Goal: Task Accomplishment & Management: Use online tool/utility

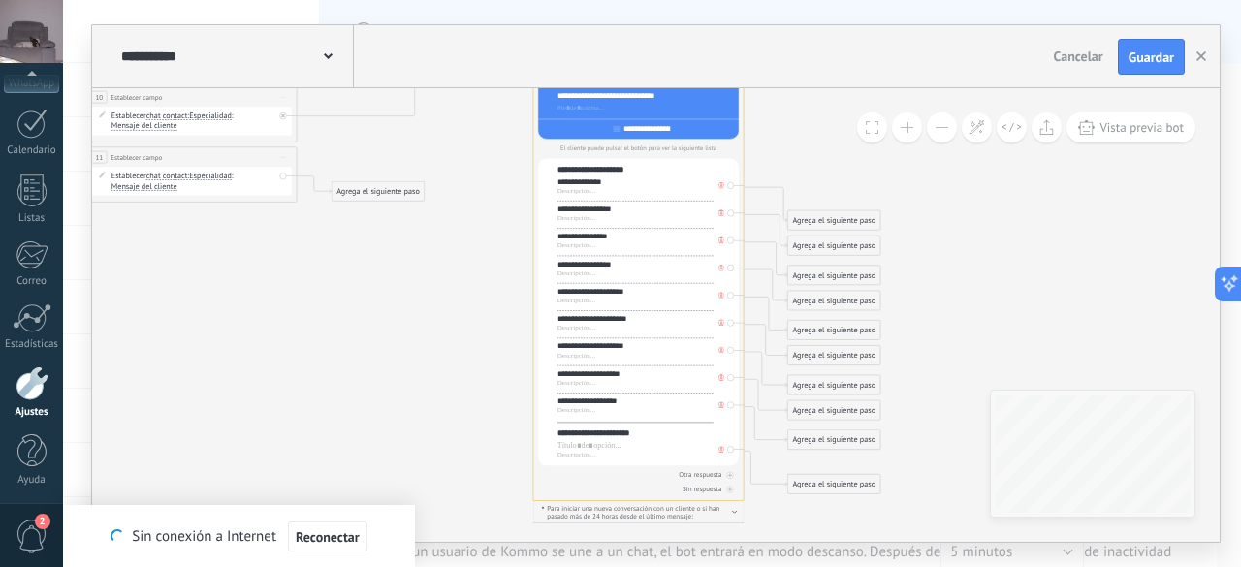
click at [719, 405] on icon at bounding box center [720, 405] width 5 height 7
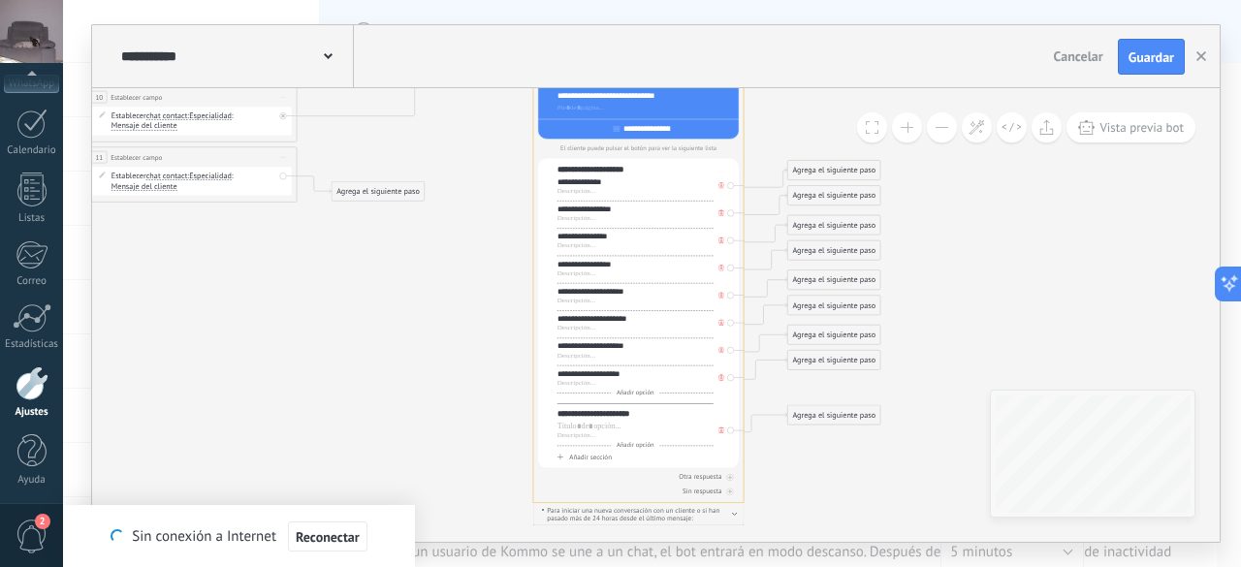
click at [719, 188] on icon at bounding box center [720, 185] width 5 height 7
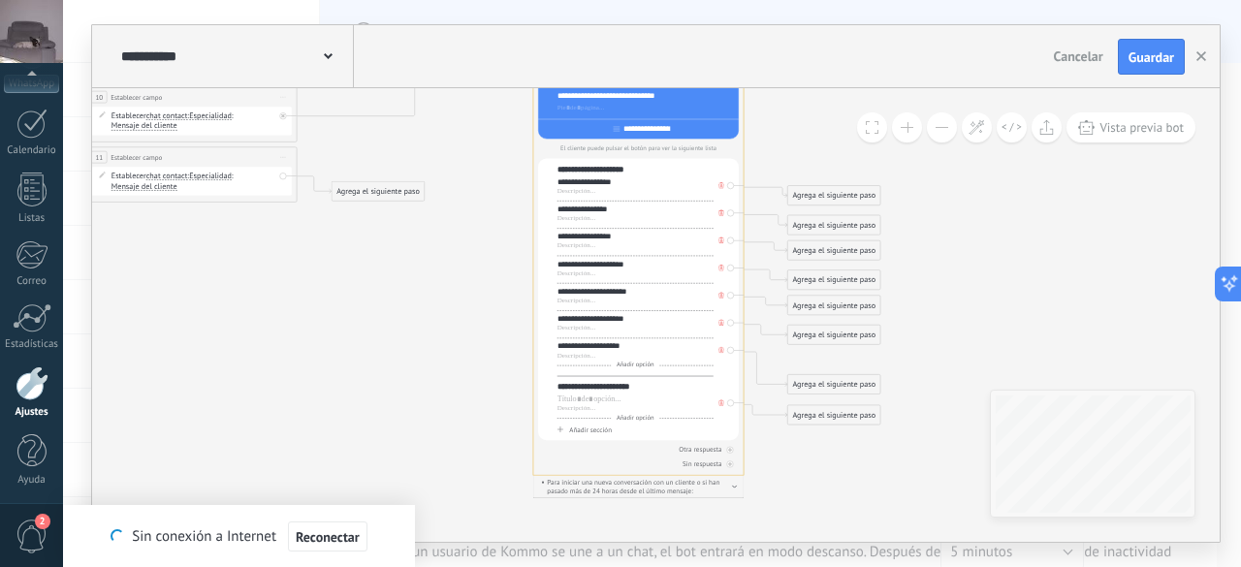
click at [719, 188] on icon at bounding box center [720, 185] width 5 height 7
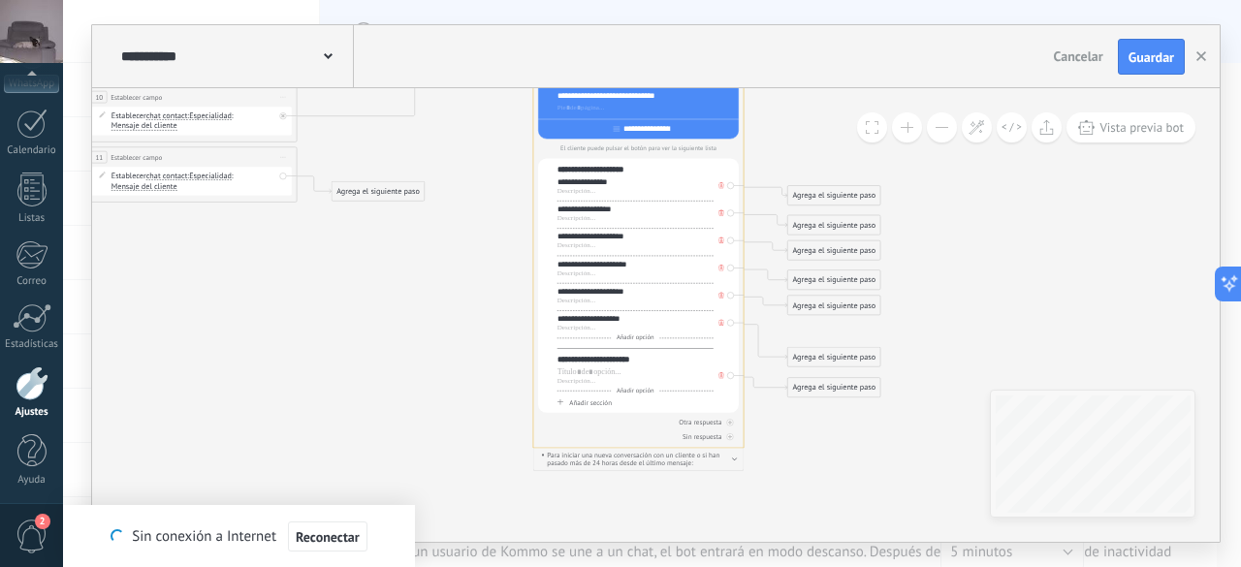
click at [719, 188] on icon at bounding box center [720, 185] width 5 height 7
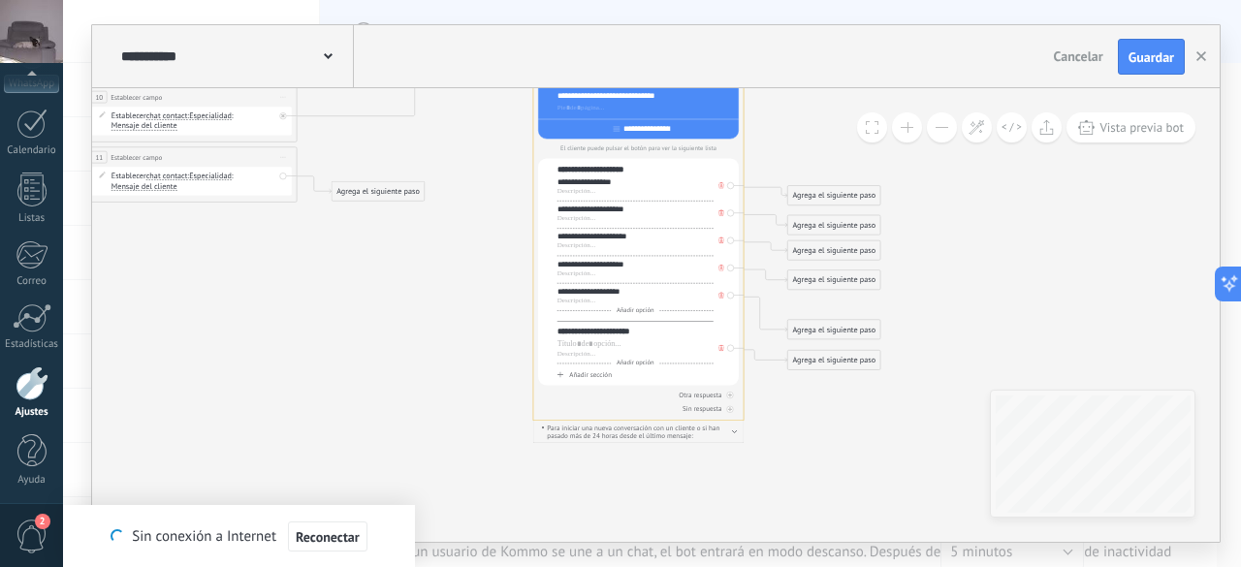
click at [719, 188] on icon at bounding box center [720, 185] width 5 height 7
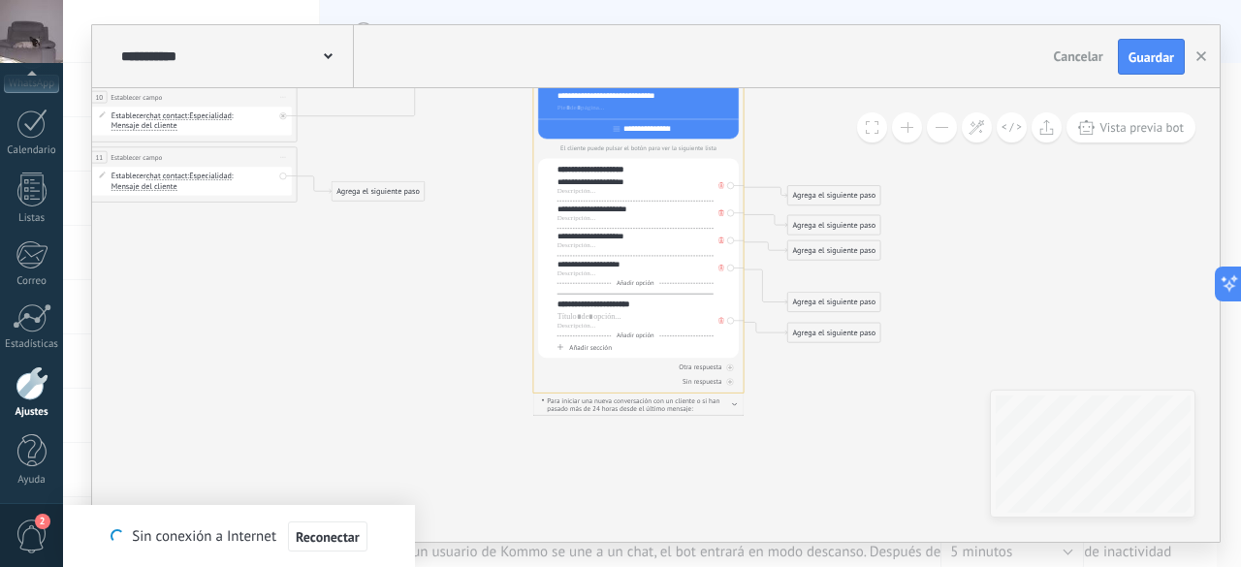
click at [719, 188] on icon at bounding box center [720, 185] width 5 height 7
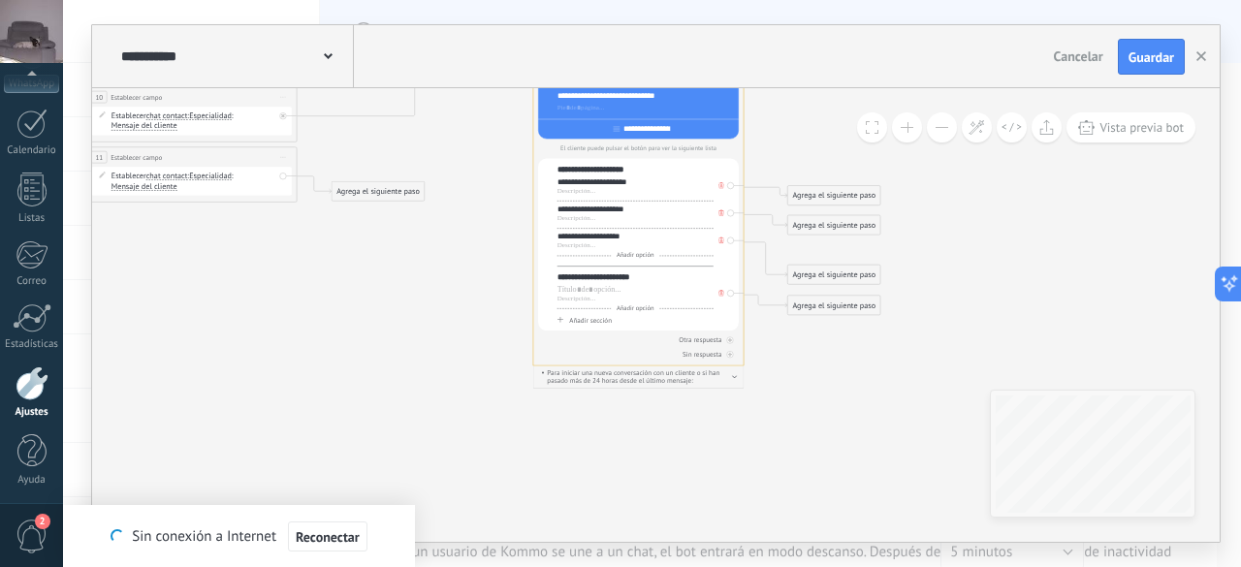
click at [719, 188] on icon at bounding box center [720, 185] width 5 height 7
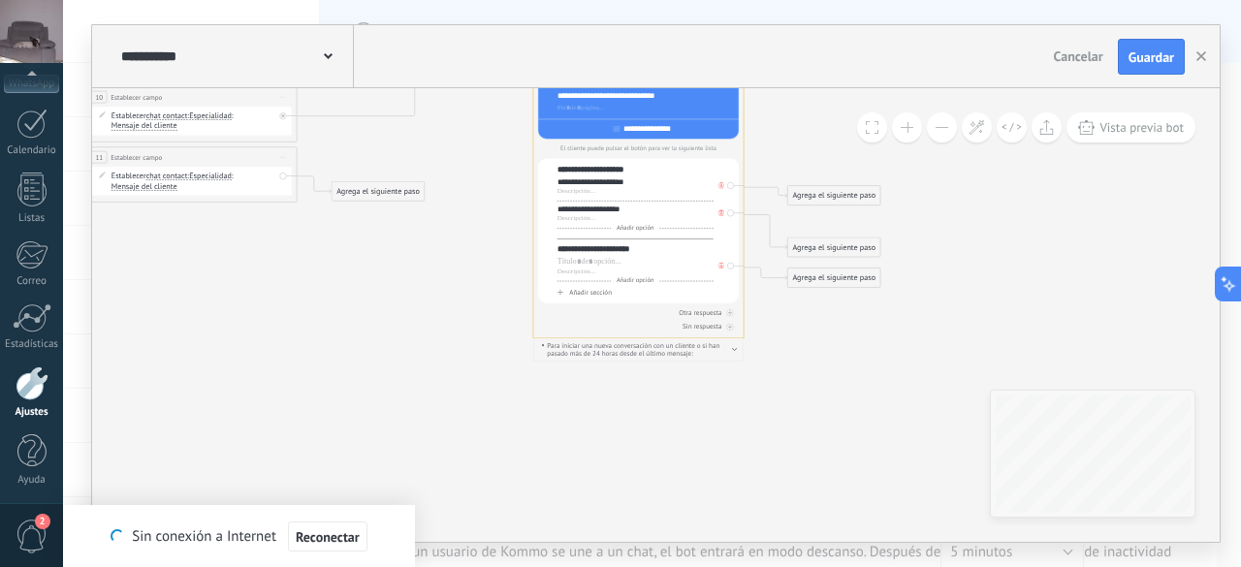
click at [719, 188] on icon at bounding box center [720, 185] width 5 height 7
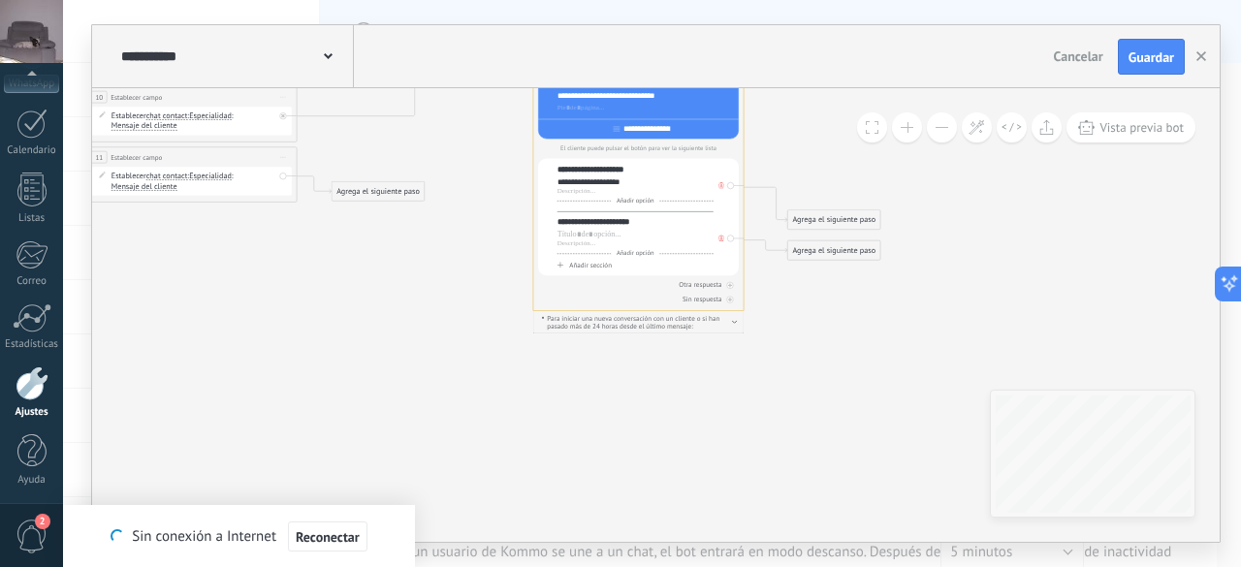
click at [719, 188] on icon at bounding box center [720, 185] width 5 height 7
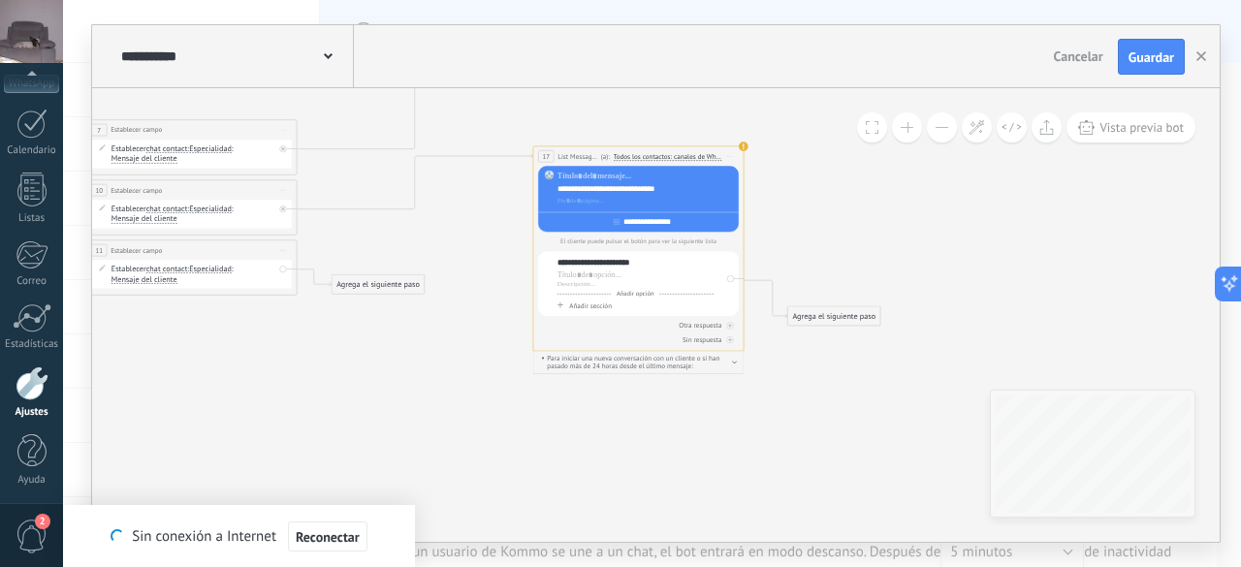
click at [604, 307] on span "Añadir sección" at bounding box center [590, 306] width 43 height 9
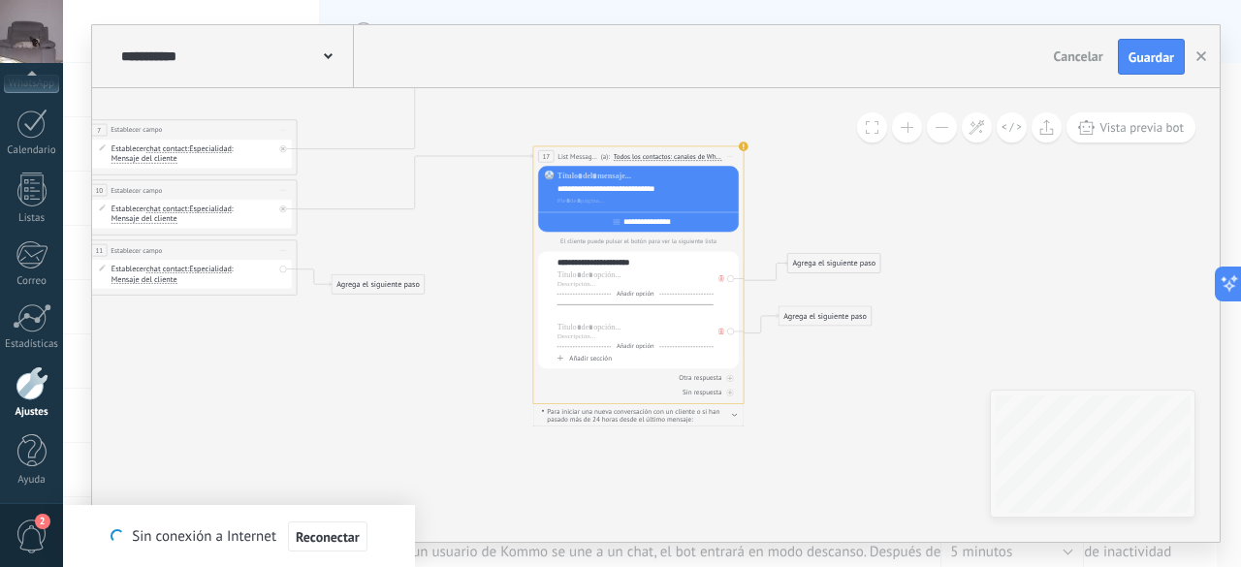
click at [598, 319] on div at bounding box center [635, 315] width 156 height 11
click at [829, 429] on icon "12 List Message (WhatsApp)" at bounding box center [362, 63] width 2311 height 2091
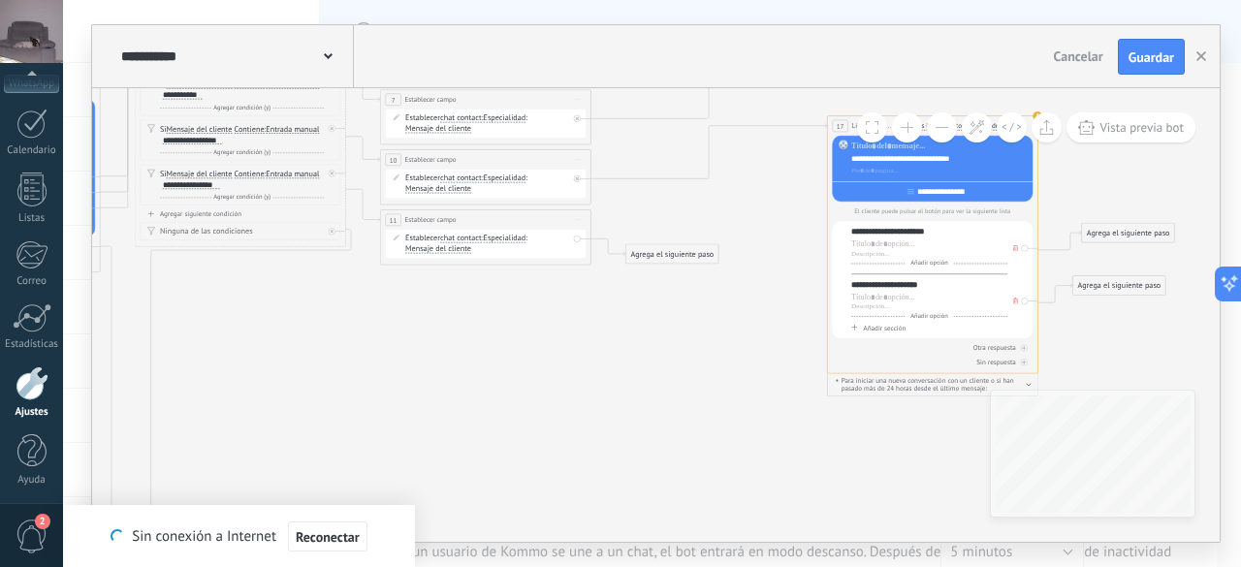
drag, startPoint x: 390, startPoint y: 401, endPoint x: 684, endPoint y: 371, distance: 296.2
click at [684, 371] on icon "12 List Message (WhatsApp)" at bounding box center [657, 33] width 2311 height 2091
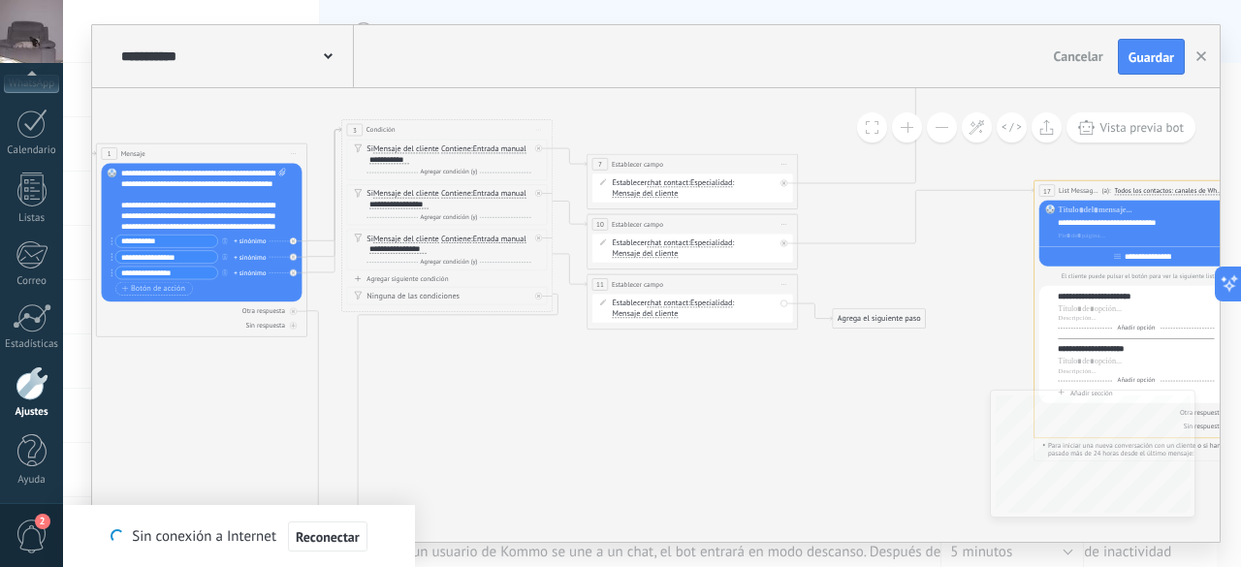
drag, startPoint x: 556, startPoint y: 355, endPoint x: 726, endPoint y: 412, distance: 179.0
click at [730, 413] on icon "12 List Message (WhatsApp)" at bounding box center [863, 98] width 2311 height 2091
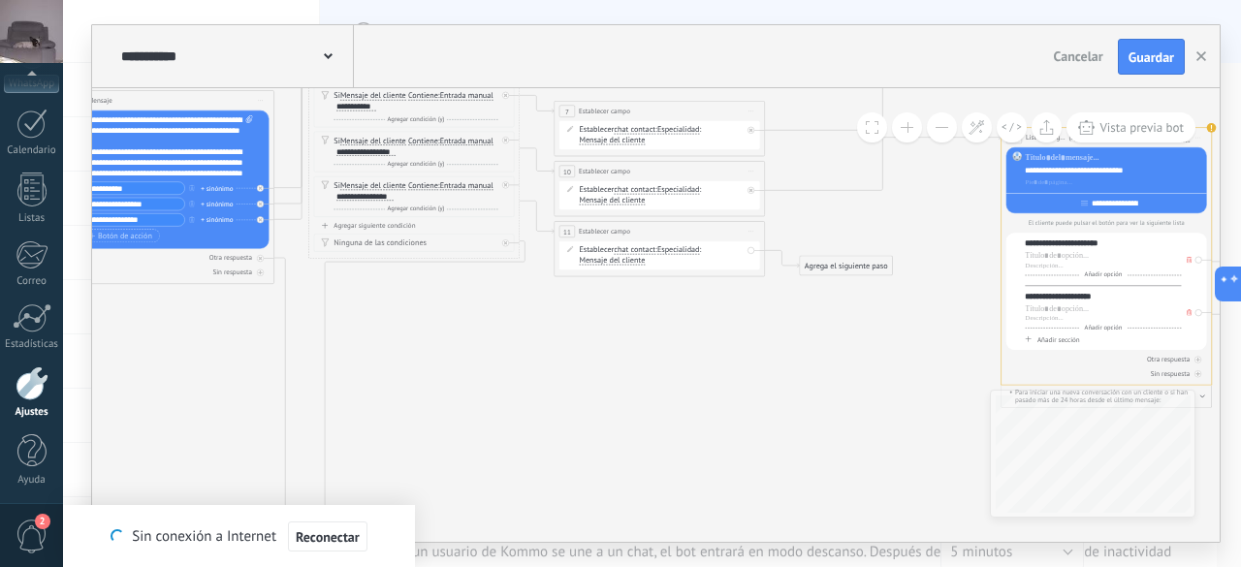
click at [948, 117] on button at bounding box center [942, 127] width 30 height 30
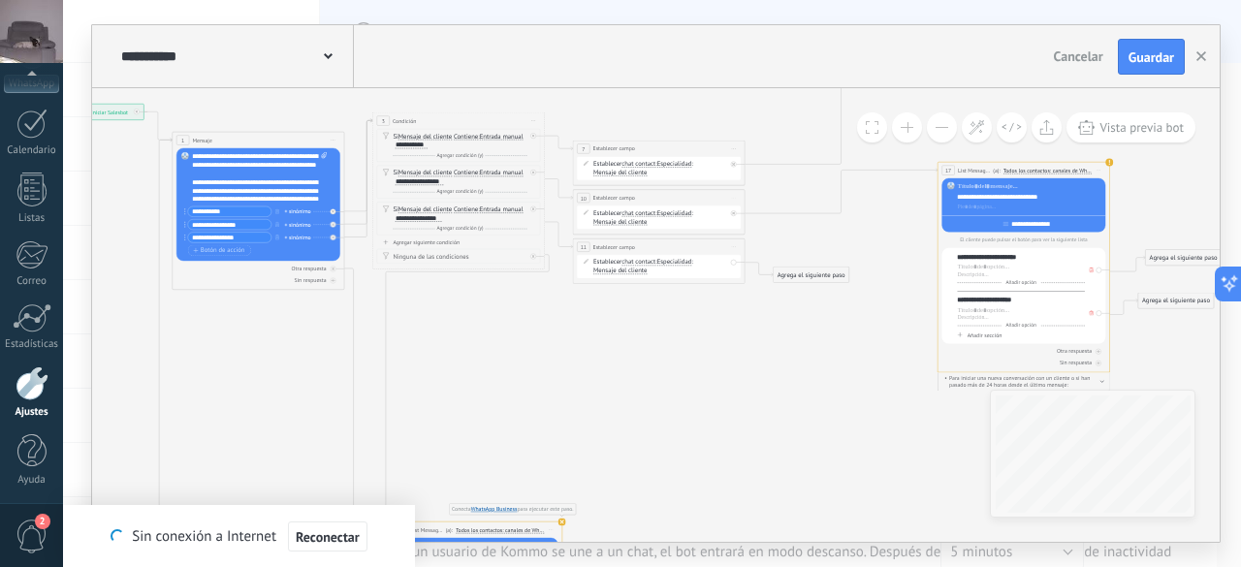
click at [948, 117] on button at bounding box center [942, 127] width 30 height 30
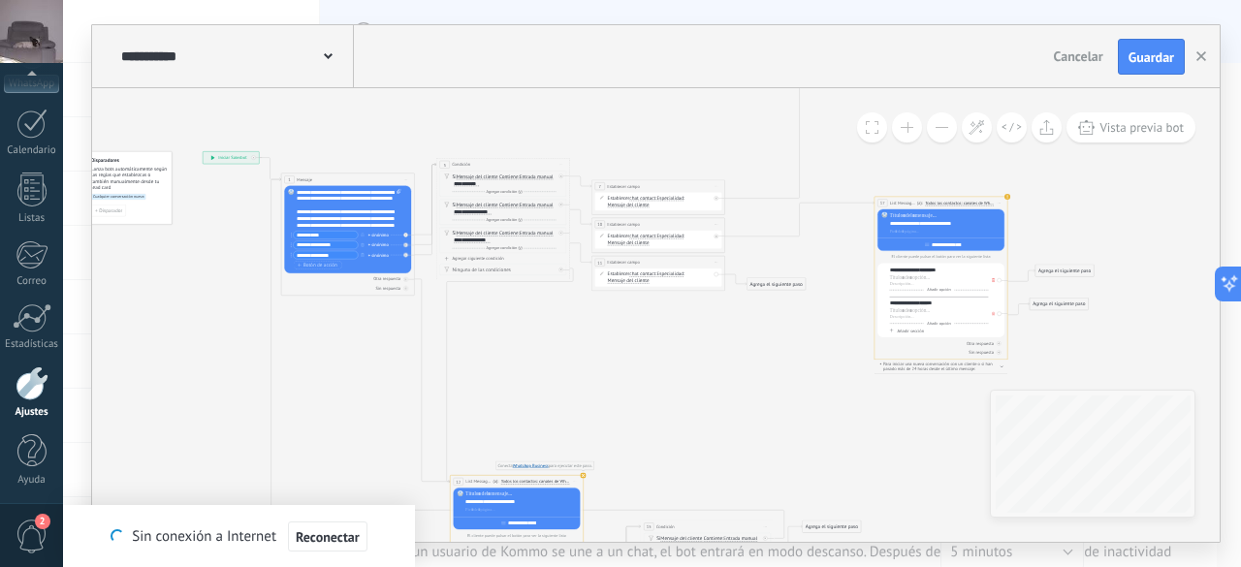
click at [948, 117] on button at bounding box center [942, 127] width 30 height 30
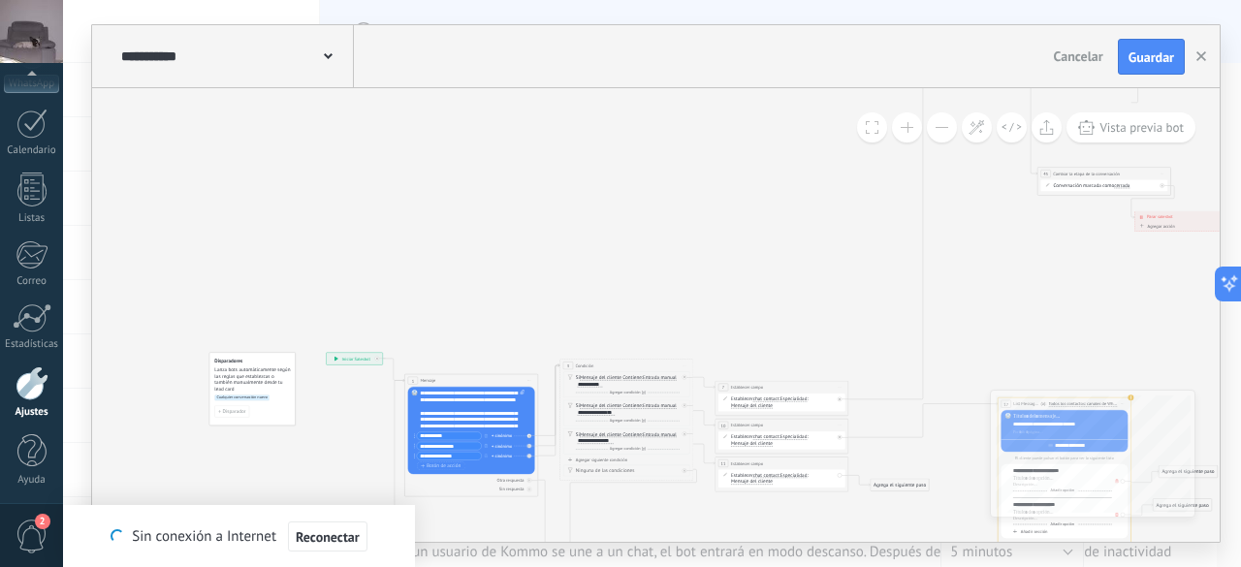
drag, startPoint x: 648, startPoint y: 348, endPoint x: 772, endPoint y: 549, distance: 235.9
click at [772, 549] on div "**********" at bounding box center [652, 283] width 1178 height 567
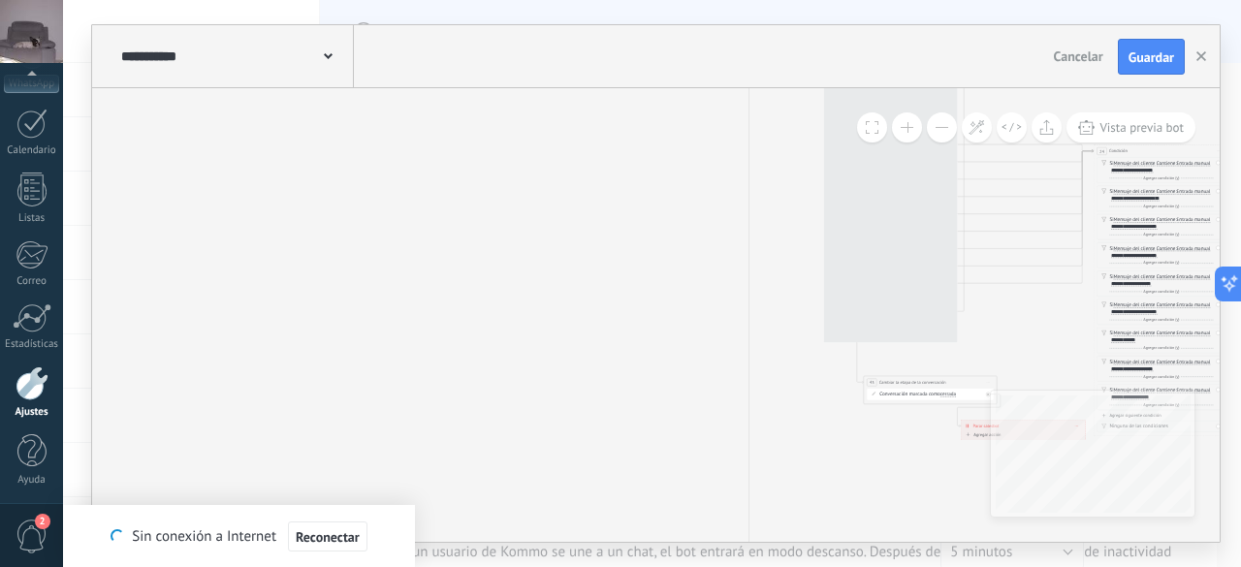
drag, startPoint x: 801, startPoint y: 227, endPoint x: 630, endPoint y: 383, distance: 231.2
click at [605, 472] on icon "12 List Message (WhatsApp)" at bounding box center [716, 554] width 1462 height 1322
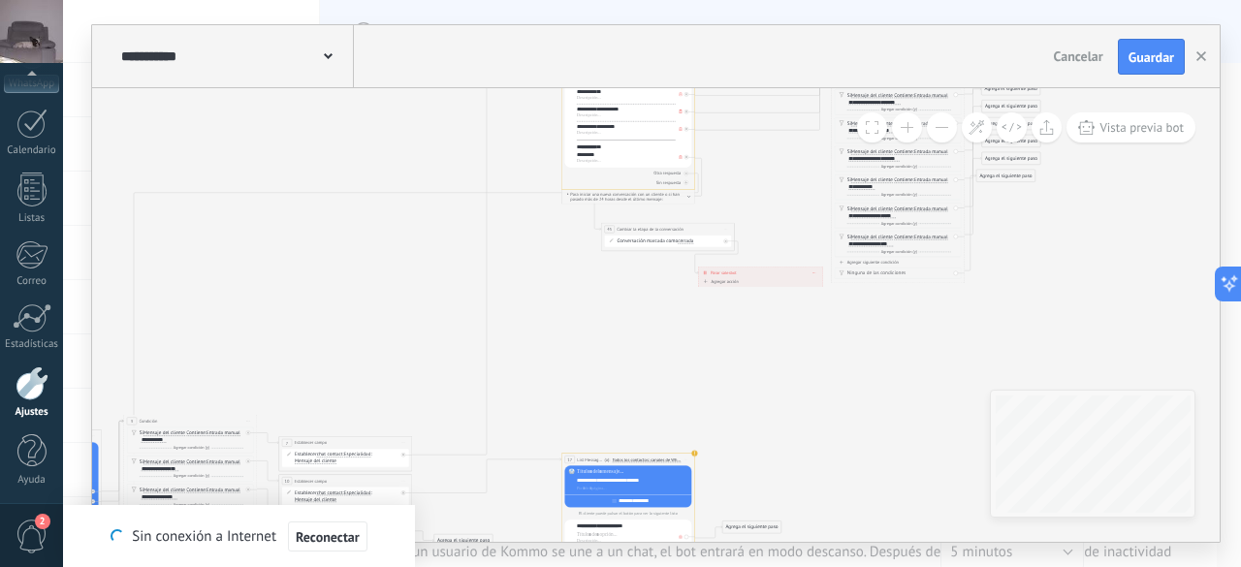
drag, startPoint x: 655, startPoint y: 298, endPoint x: 414, endPoint y: 108, distance: 307.2
click at [414, 108] on icon at bounding box center [454, 401] width 1462 height 1322
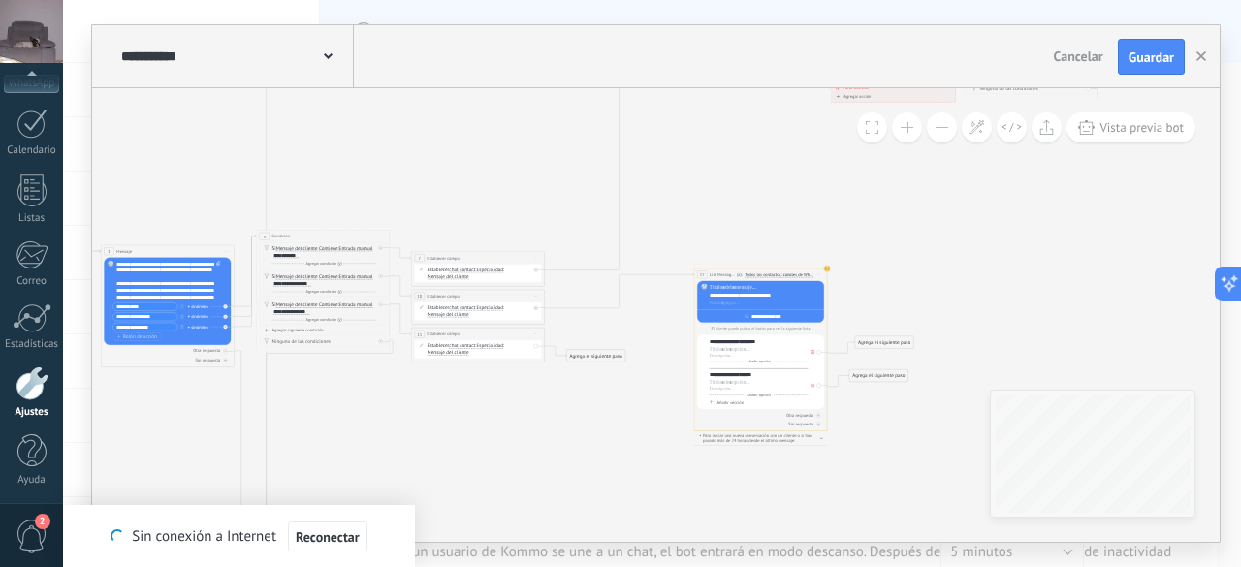
drag, startPoint x: 444, startPoint y: 319, endPoint x: 577, endPoint y: 135, distance: 227.1
click at [577, 135] on icon at bounding box center [587, 216] width 1462 height 1322
click at [826, 268] on use at bounding box center [827, 269] width 6 height 6
click at [622, 443] on icon at bounding box center [587, 216] width 1462 height 1322
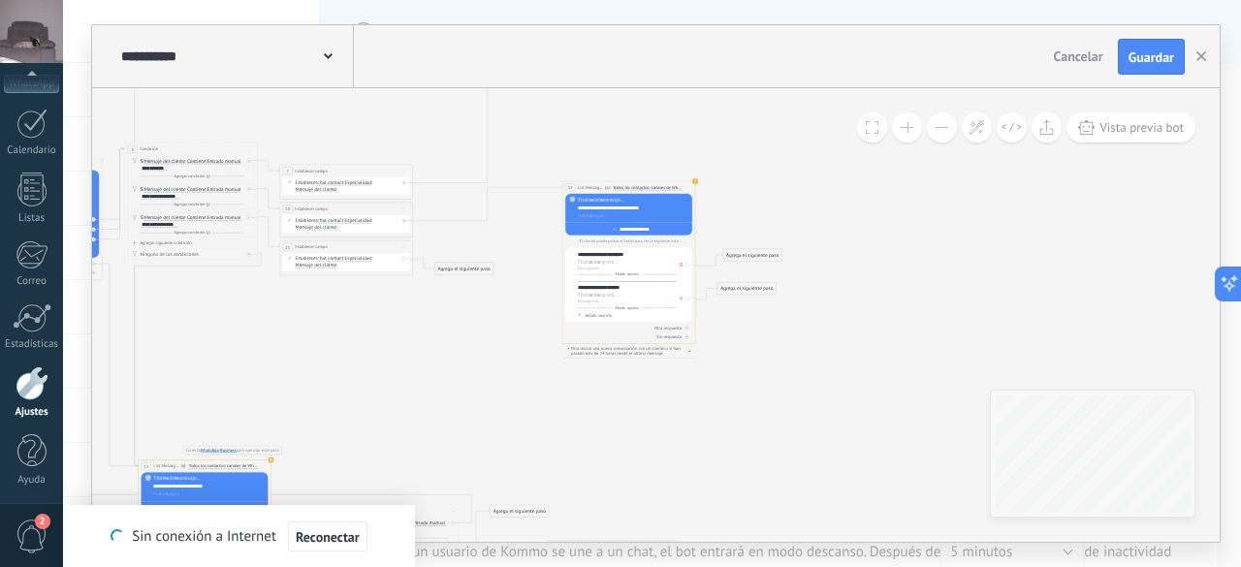
drag, startPoint x: 620, startPoint y: 445, endPoint x: 489, endPoint y: 358, distance: 158.1
click at [489, 358] on icon at bounding box center [455, 129] width 1462 height 1322
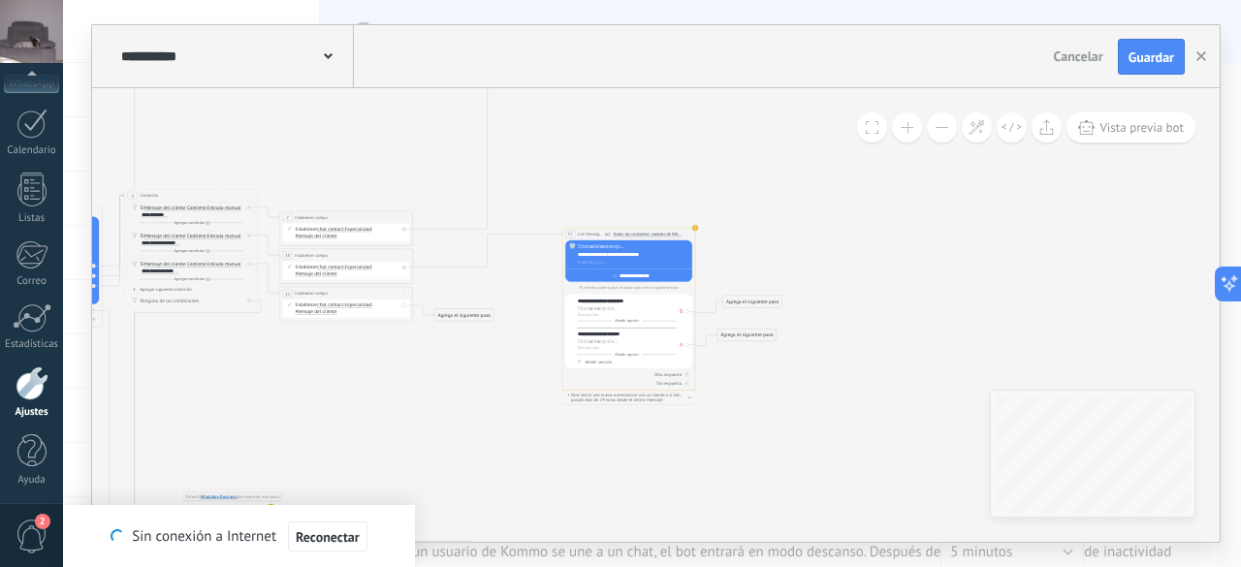
click at [914, 130] on button at bounding box center [907, 127] width 30 height 30
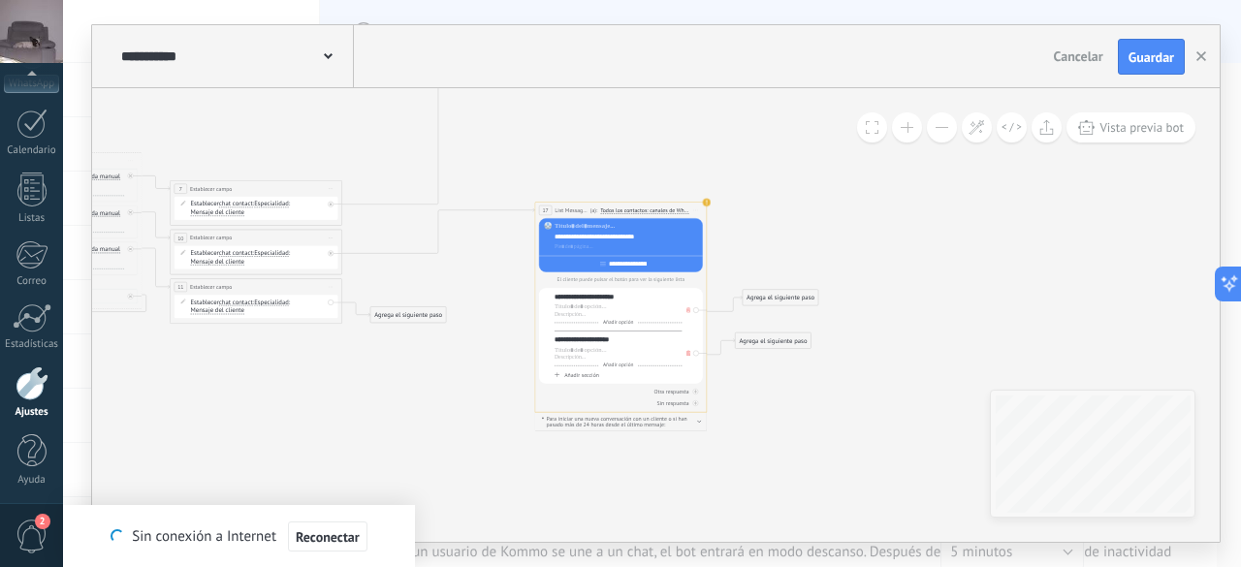
click at [913, 130] on button at bounding box center [907, 127] width 30 height 30
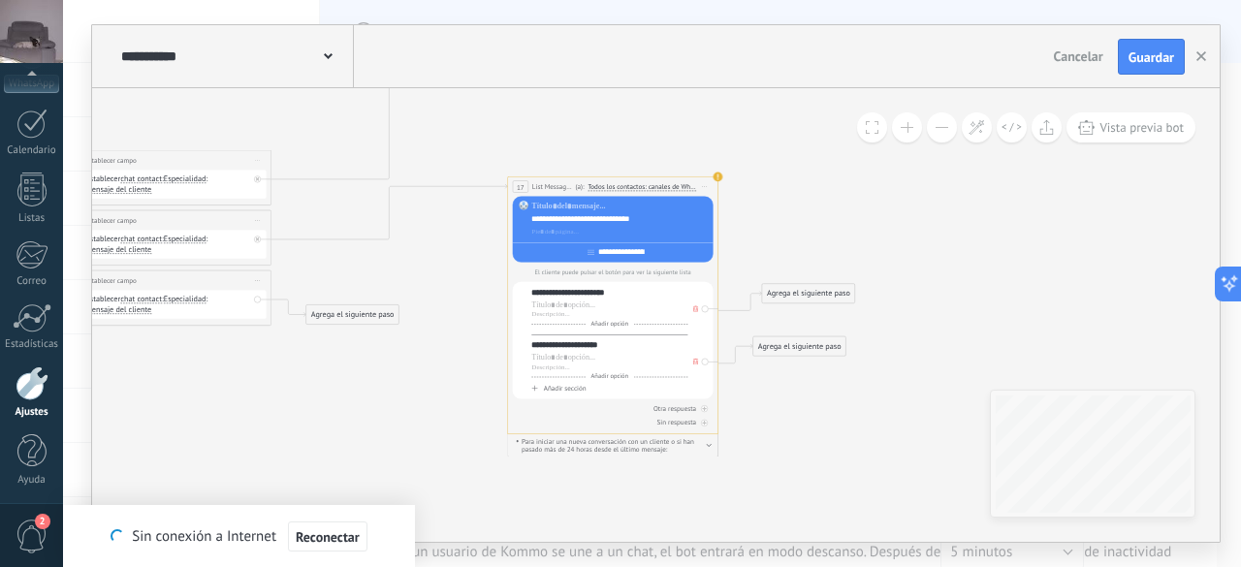
click at [913, 130] on button at bounding box center [907, 127] width 30 height 30
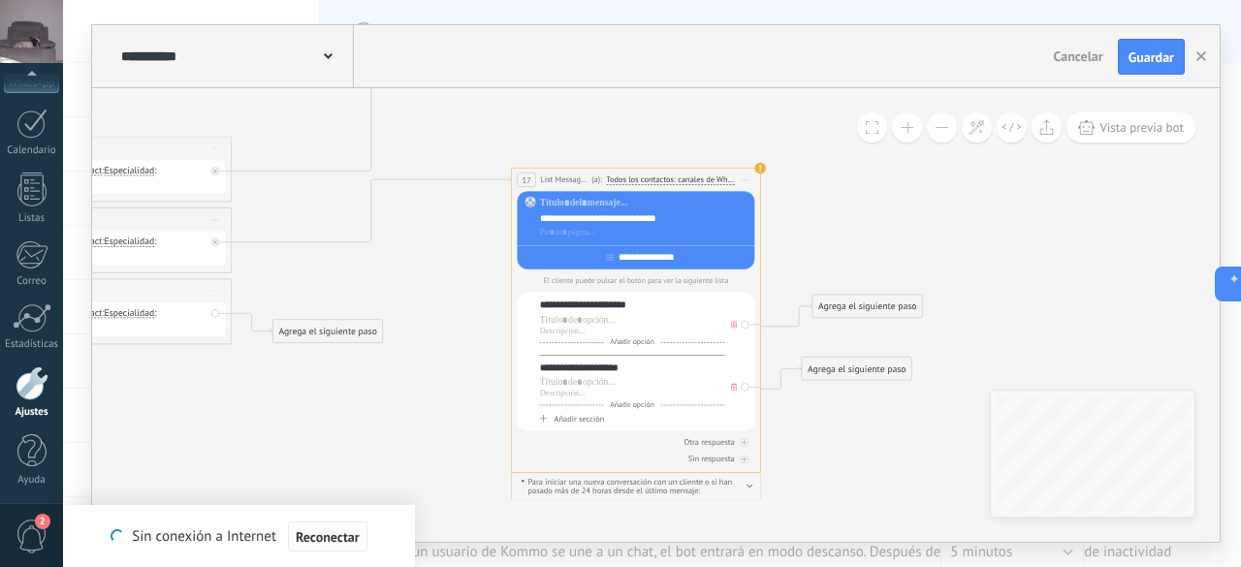
drag, startPoint x: 427, startPoint y: 291, endPoint x: 458, endPoint y: 307, distance: 35.1
click at [458, 307] on icon at bounding box center [310, 70] width 2736 height 2475
click at [875, 305] on div "Agrega el siguiente paso" at bounding box center [867, 307] width 110 height 20
click at [893, 433] on span "List Message (WhatsApp)" at bounding box center [895, 436] width 100 height 12
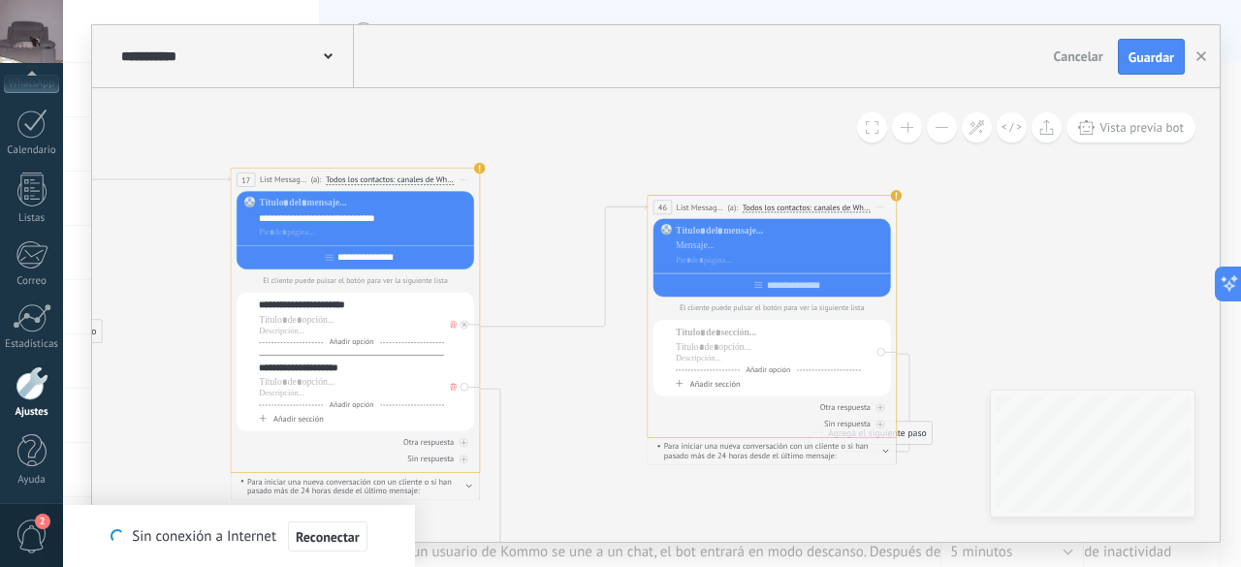
drag, startPoint x: 619, startPoint y: 302, endPoint x: 740, endPoint y: 206, distance: 153.8
click at [738, 206] on span "(a):" at bounding box center [732, 208] width 11 height 12
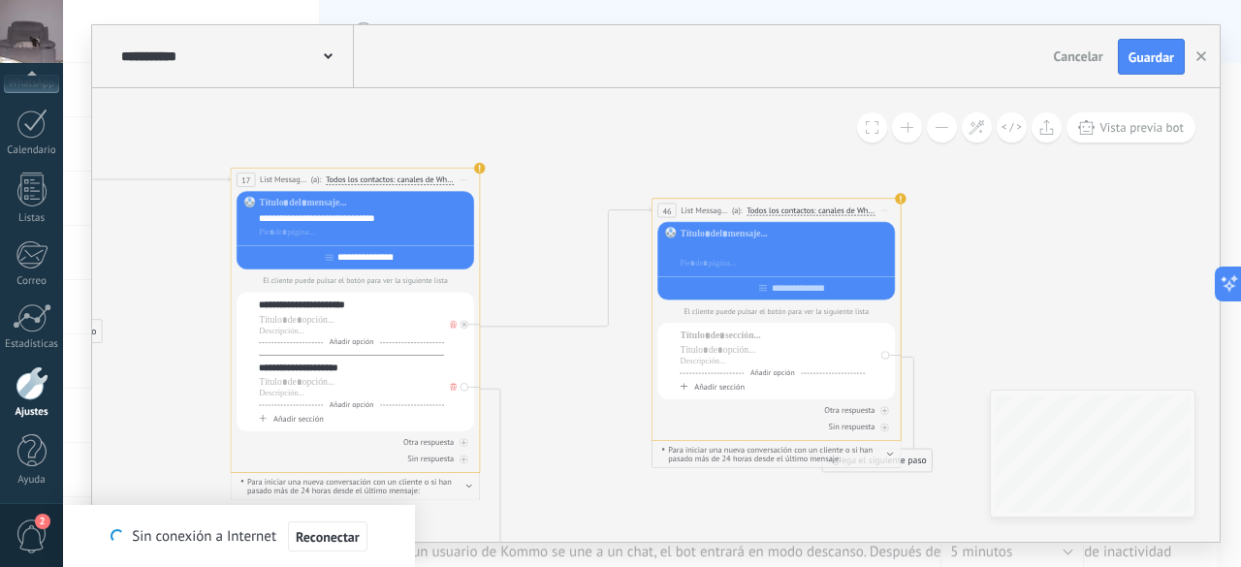
click at [735, 243] on div at bounding box center [785, 249] width 210 height 13
click at [715, 342] on div at bounding box center [772, 336] width 185 height 13
click at [721, 359] on div at bounding box center [772, 362] width 185 height 10
click at [731, 351] on div at bounding box center [772, 351] width 185 height 13
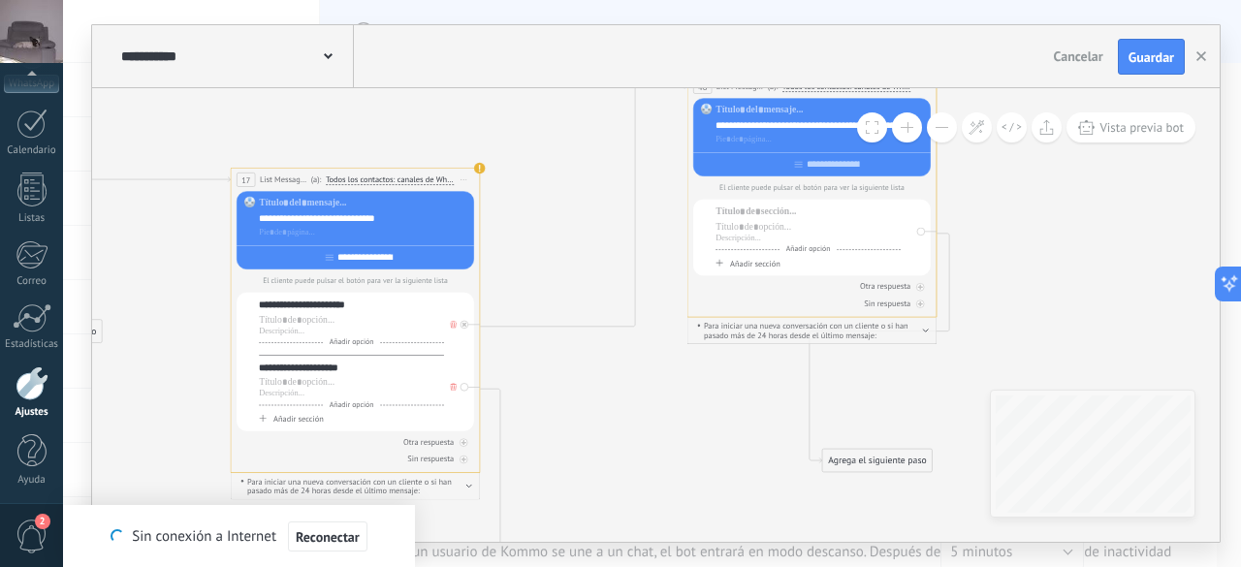
drag, startPoint x: 760, startPoint y: 206, endPoint x: 795, endPoint y: 82, distance: 128.9
click at [795, 82] on div "**********" at bounding box center [655, 283] width 1127 height 517
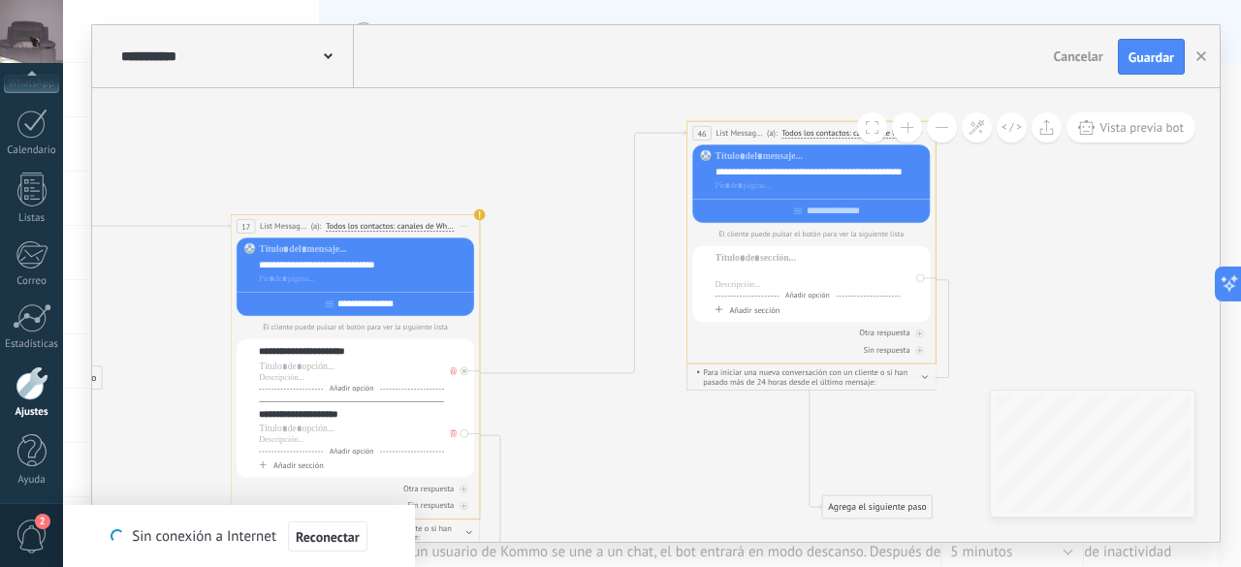
click at [762, 272] on div at bounding box center [807, 274] width 185 height 13
click at [801, 298] on span "Añadir opción" at bounding box center [807, 296] width 57 height 10
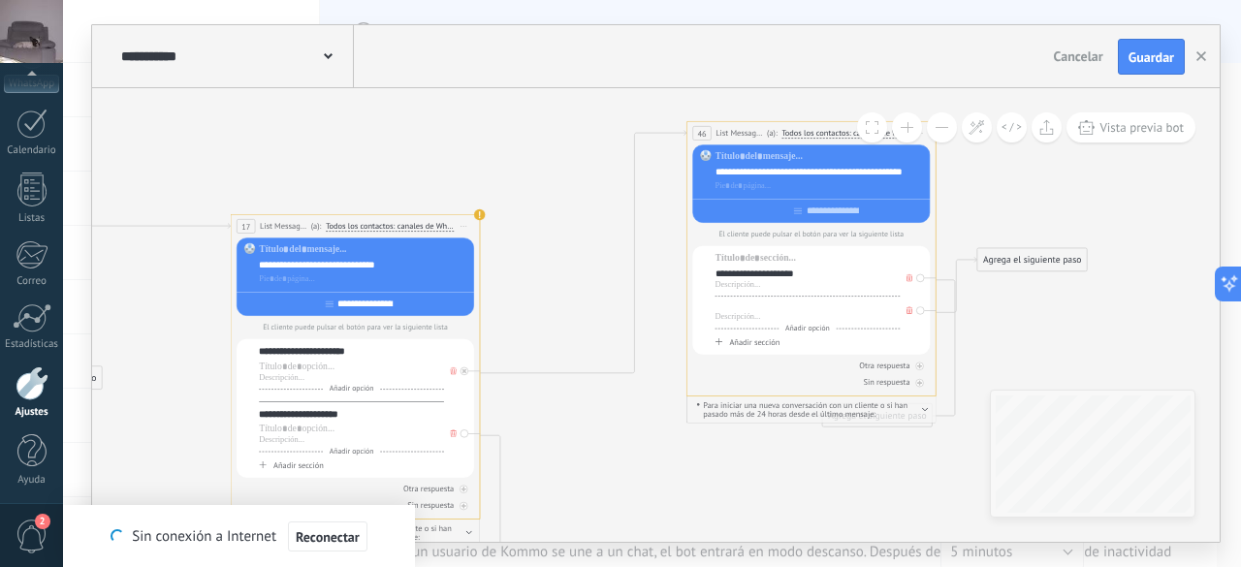
click at [763, 310] on div at bounding box center [807, 306] width 185 height 13
click at [802, 329] on span "Añadir opción" at bounding box center [807, 329] width 57 height 10
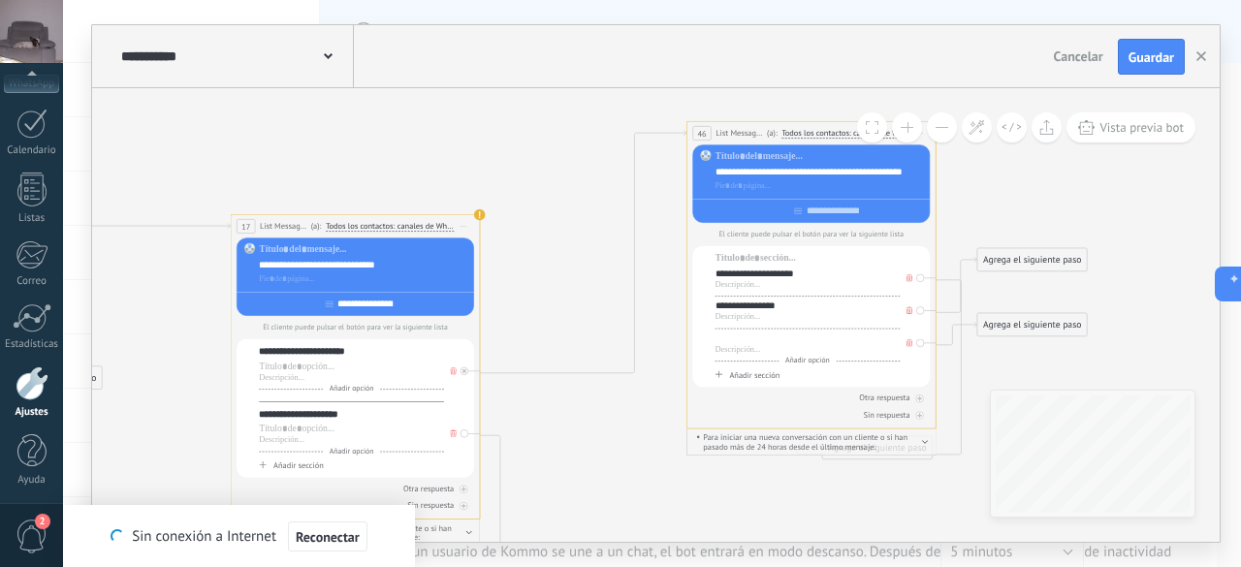
click at [776, 340] on div at bounding box center [807, 339] width 185 height 13
click at [841, 375] on div "Añadir sección" at bounding box center [807, 375] width 185 height 11
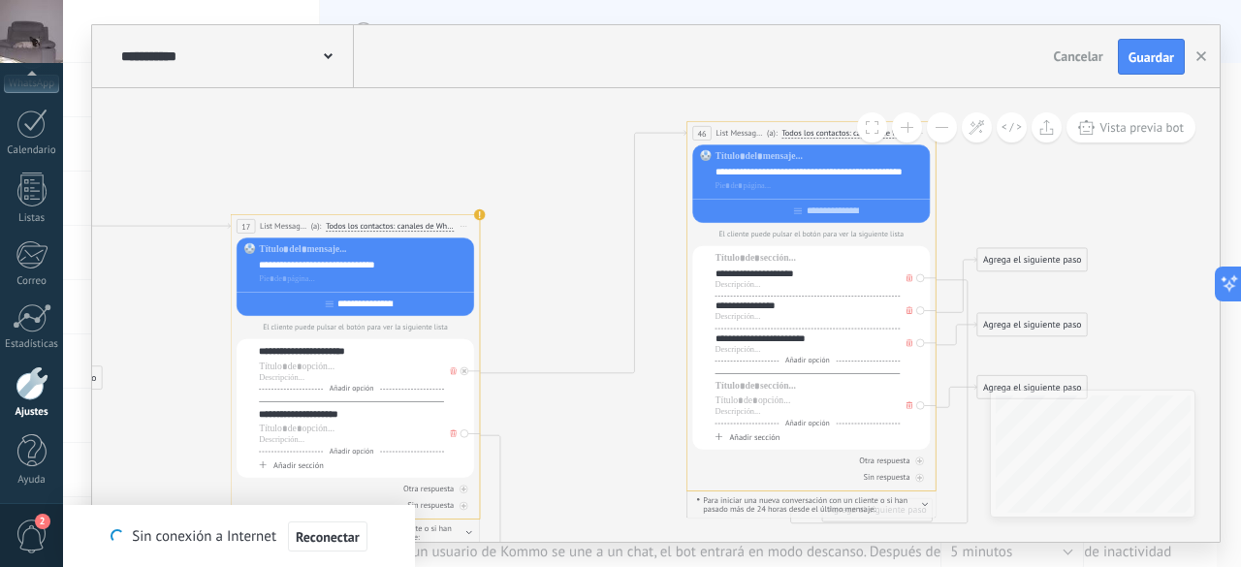
click at [909, 404] on icon at bounding box center [909, 405] width 6 height 8
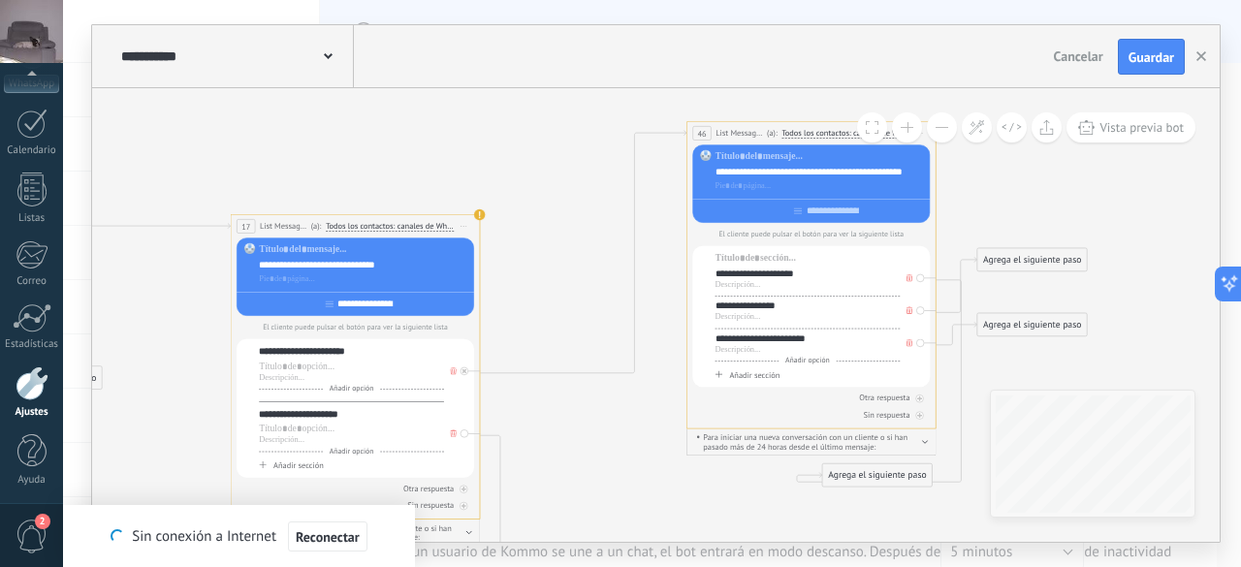
click at [803, 305] on div "**********" at bounding box center [807, 306] width 185 height 13
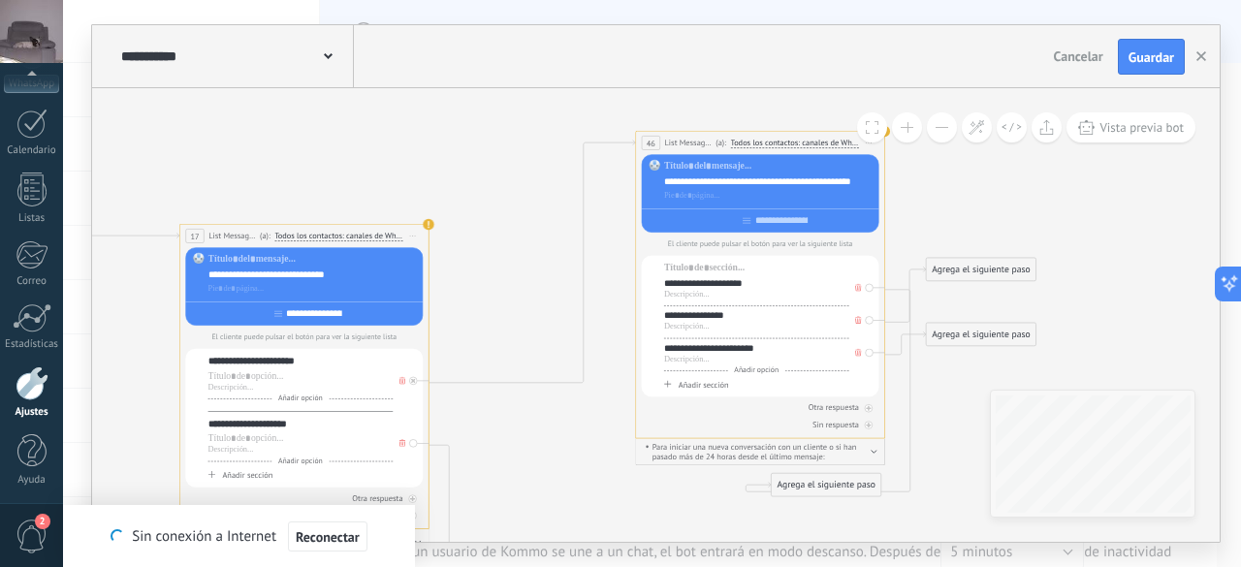
drag, startPoint x: 614, startPoint y: 299, endPoint x: 550, endPoint y: 301, distance: 64.0
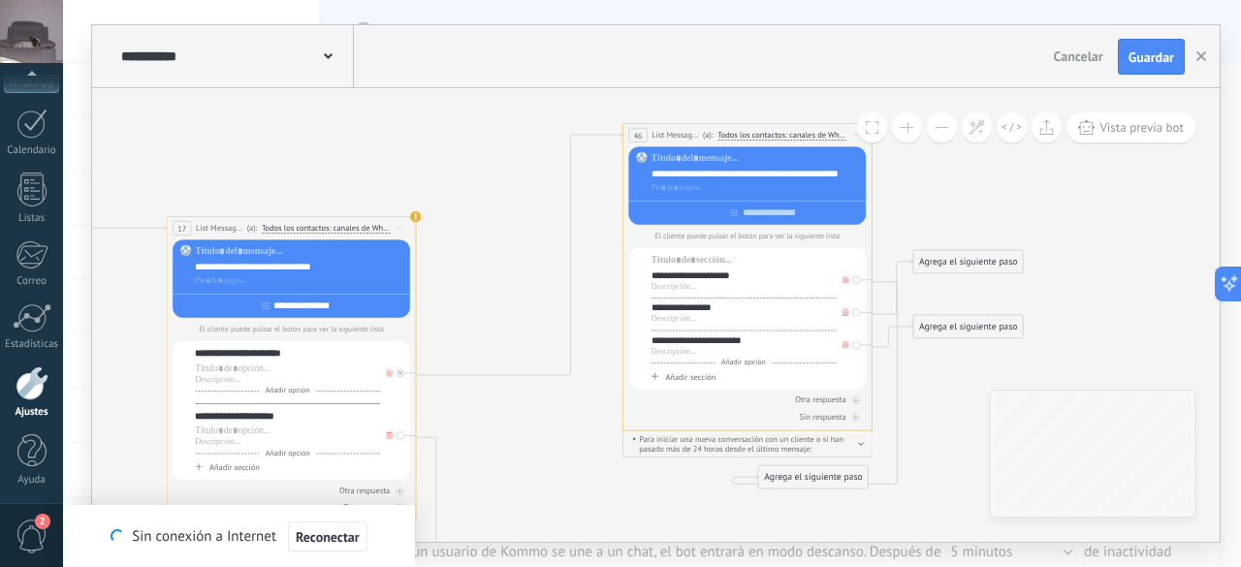
click at [741, 365] on span "Añadir opción" at bounding box center [743, 363] width 57 height 10
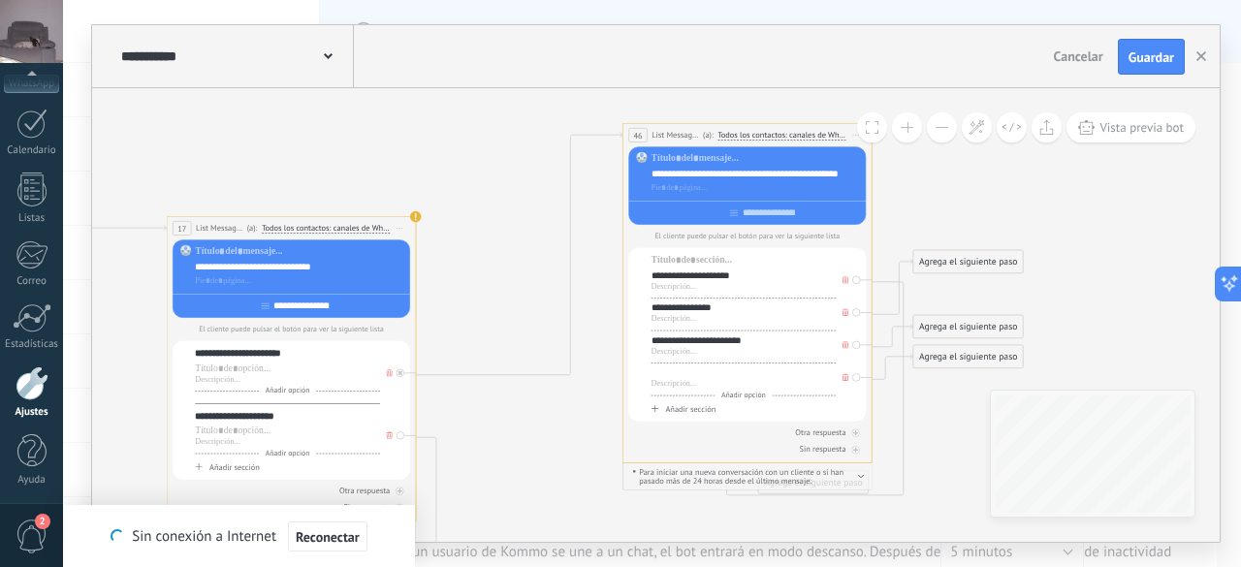
click at [697, 370] on div at bounding box center [743, 372] width 185 height 13
click at [751, 396] on span "Añadir opción" at bounding box center [743, 396] width 57 height 10
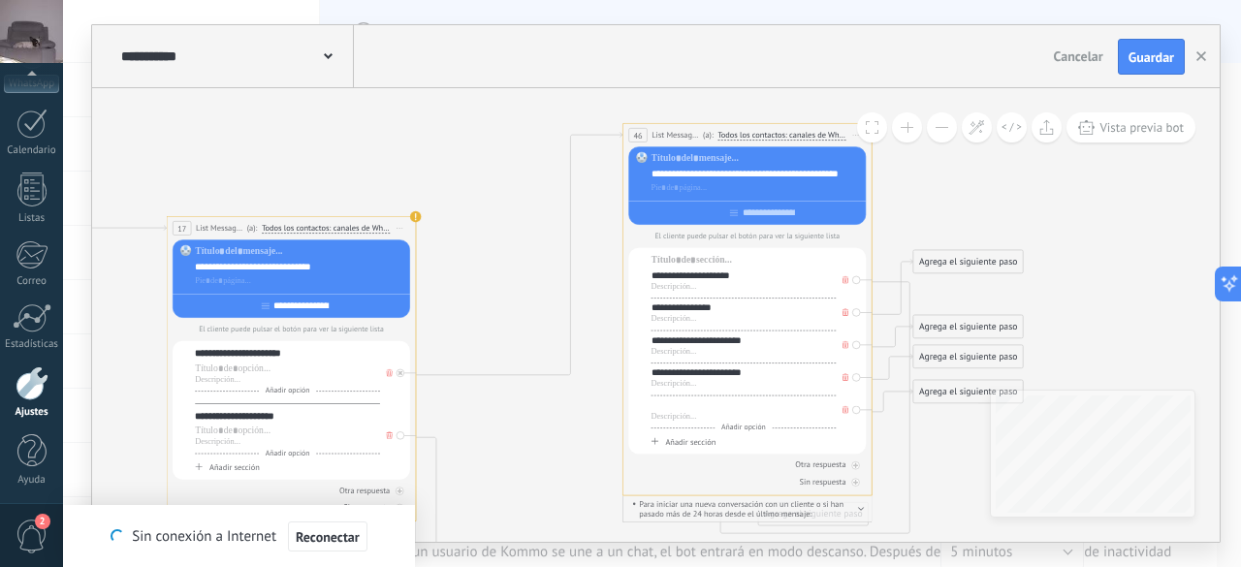
click at [702, 408] on div at bounding box center [743, 405] width 185 height 13
drag, startPoint x: 738, startPoint y: 428, endPoint x: 719, endPoint y: 422, distance: 19.3
click at [739, 429] on span "Añadir opción" at bounding box center [743, 428] width 57 height 10
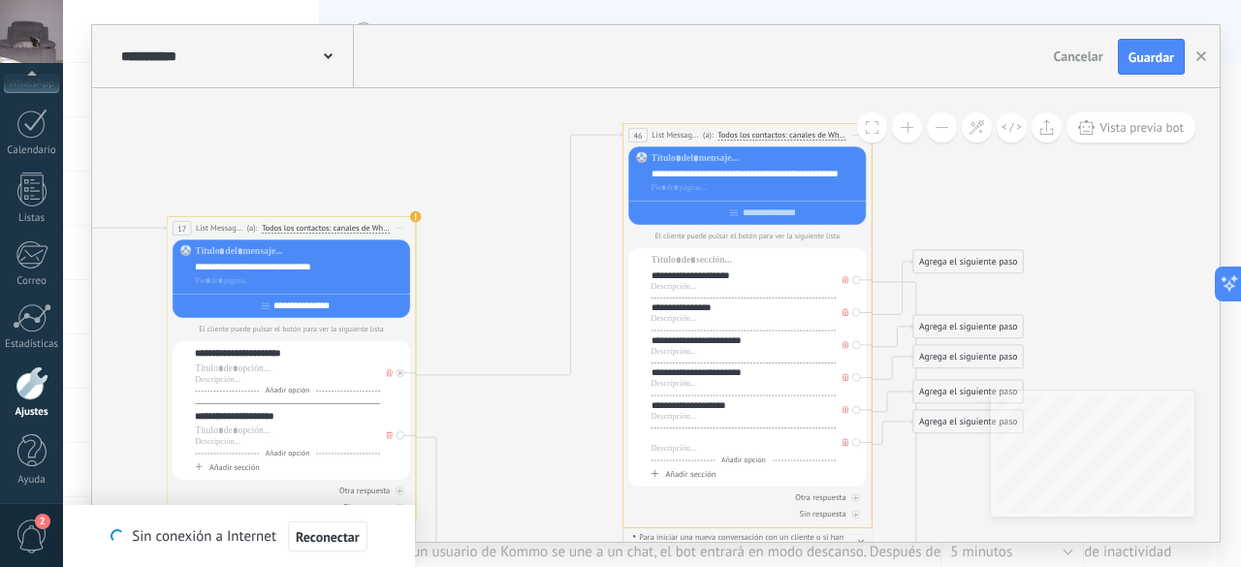
click at [707, 435] on div at bounding box center [743, 437] width 185 height 13
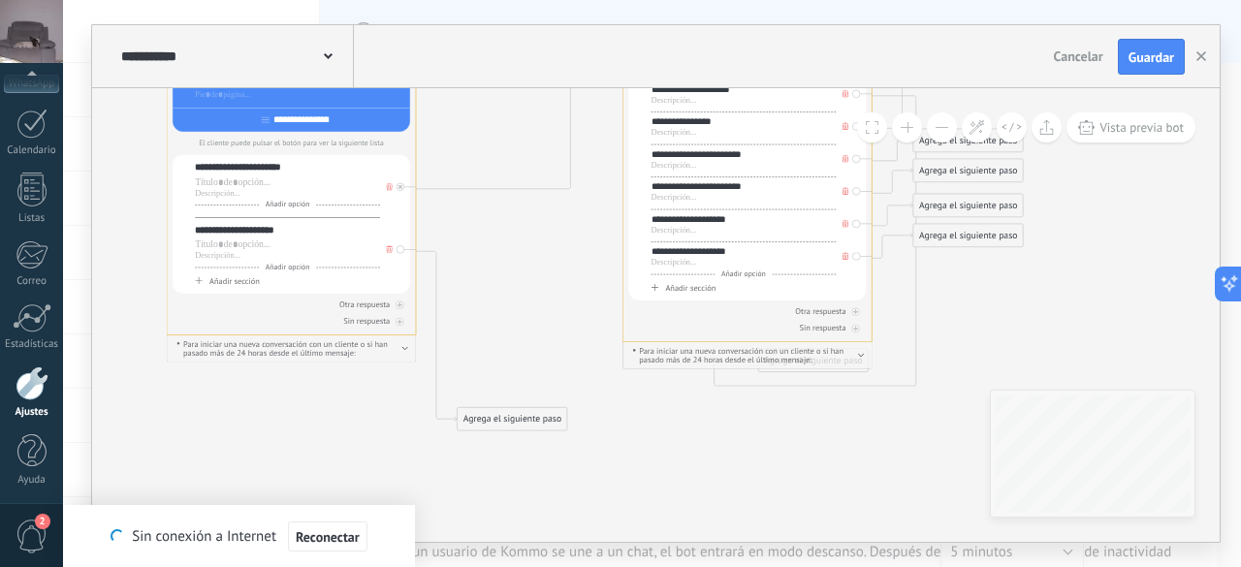
click at [698, 288] on span "Añadir sección" at bounding box center [690, 288] width 50 height 11
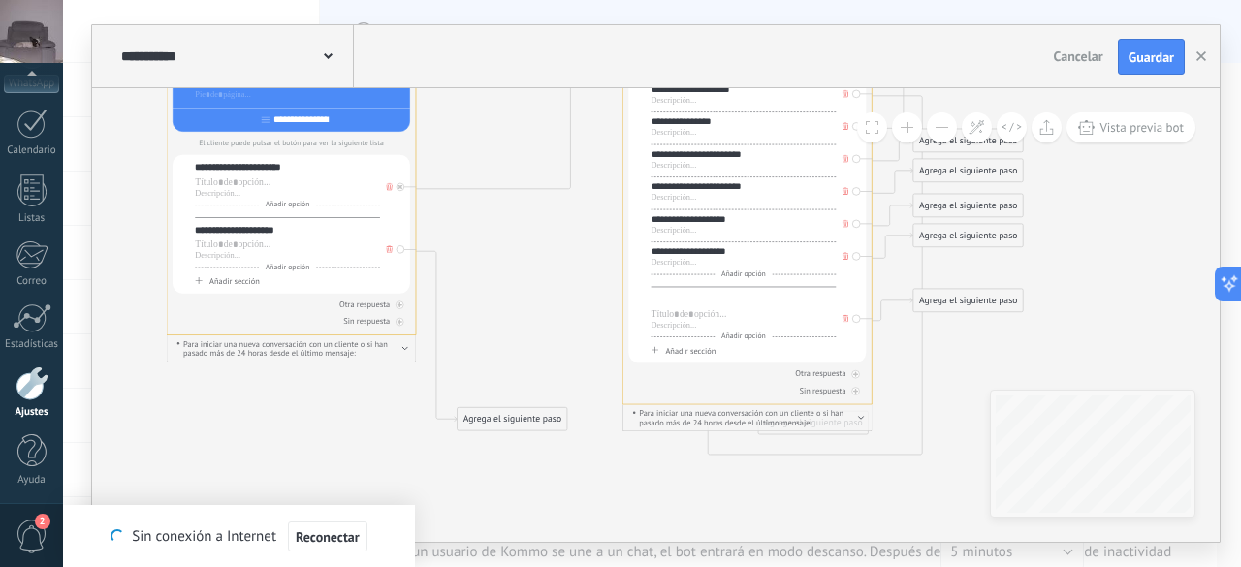
click at [693, 300] on div at bounding box center [743, 299] width 185 height 13
click at [689, 310] on div at bounding box center [743, 314] width 185 height 13
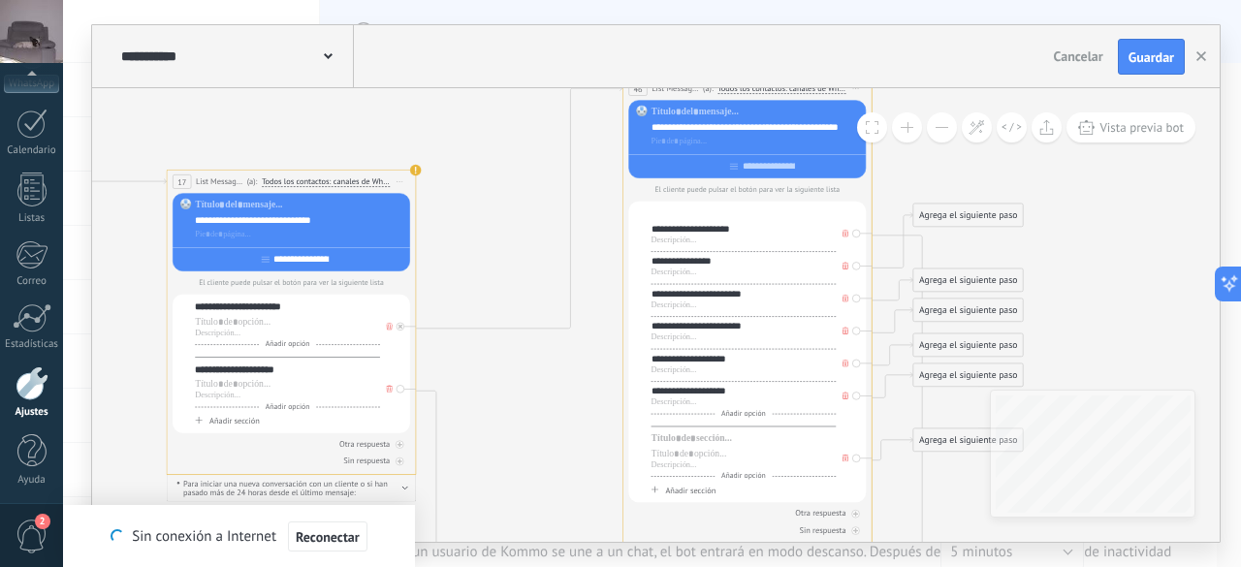
click at [692, 210] on div at bounding box center [743, 213] width 185 height 13
click at [701, 218] on div "**********" at bounding box center [743, 213] width 185 height 13
click at [727, 433] on div at bounding box center [743, 438] width 185 height 13
click at [703, 457] on div at bounding box center [743, 454] width 185 height 13
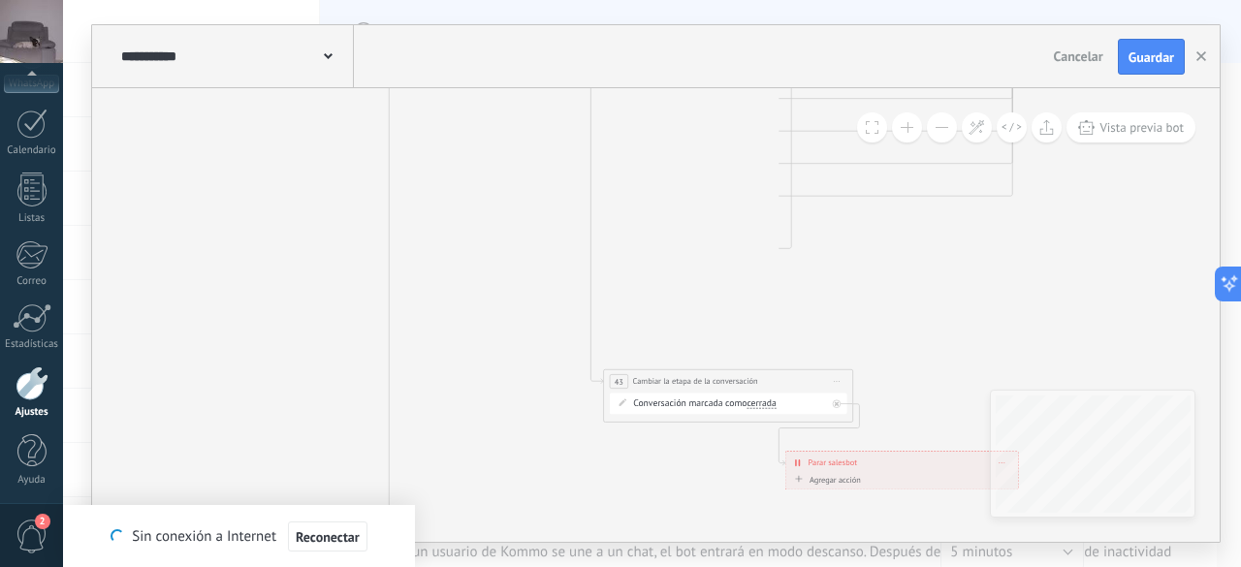
drag, startPoint x: 523, startPoint y: 295, endPoint x: 909, endPoint y: 457, distance: 419.3
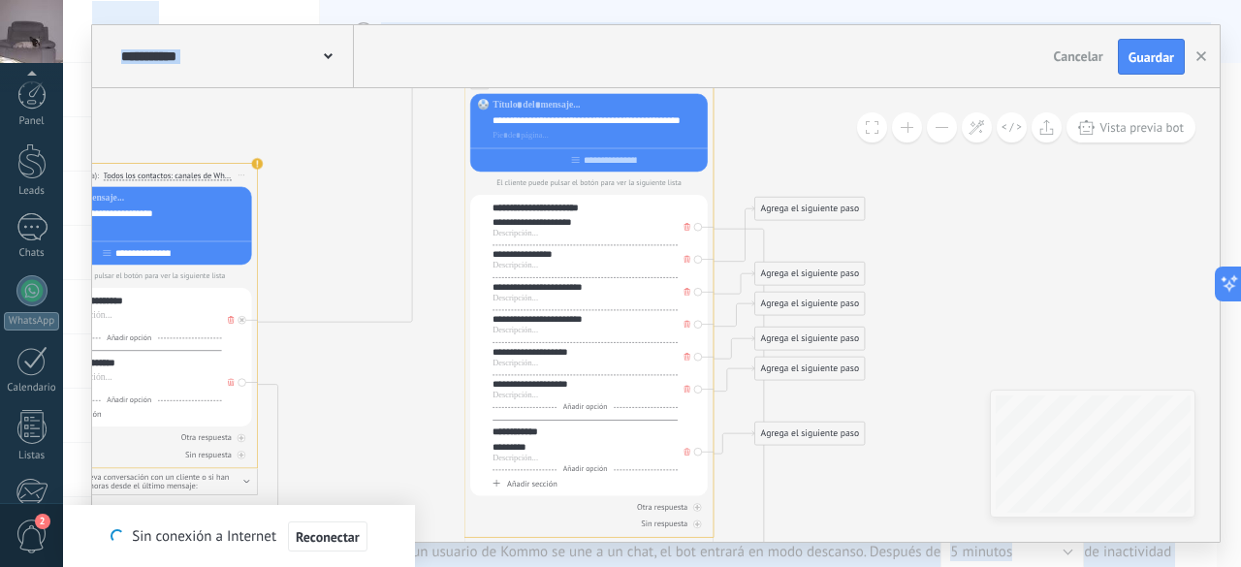
scroll to position [238, 0]
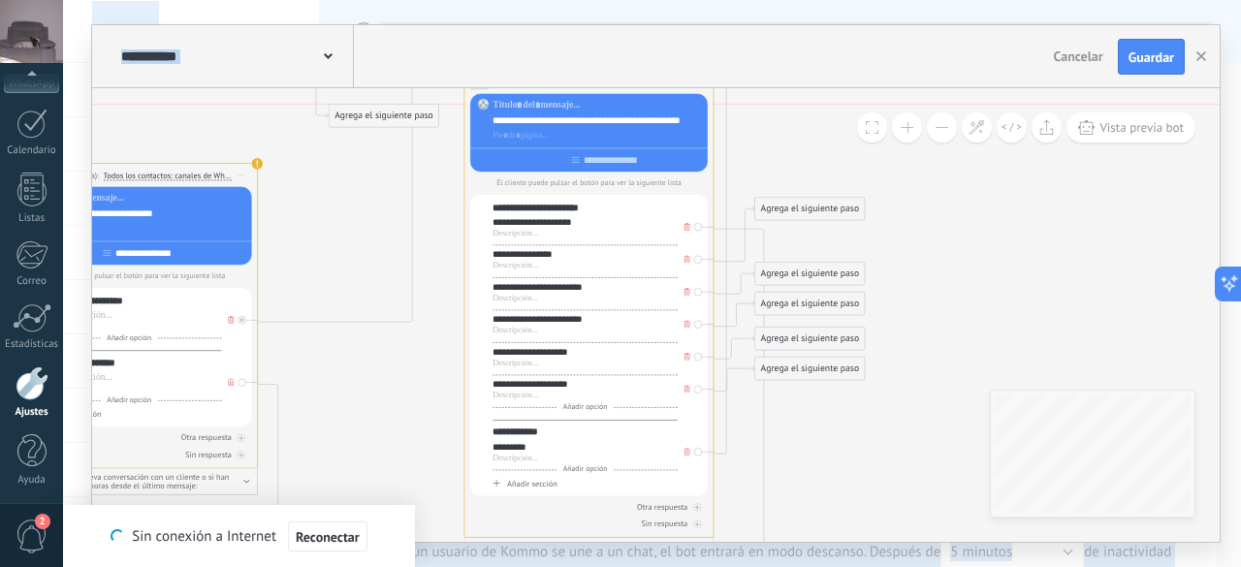
drag, startPoint x: 782, startPoint y: 433, endPoint x: 357, endPoint y: 120, distance: 528.4
click at [357, 120] on div "Agrega el siguiente paso" at bounding box center [384, 116] width 110 height 20
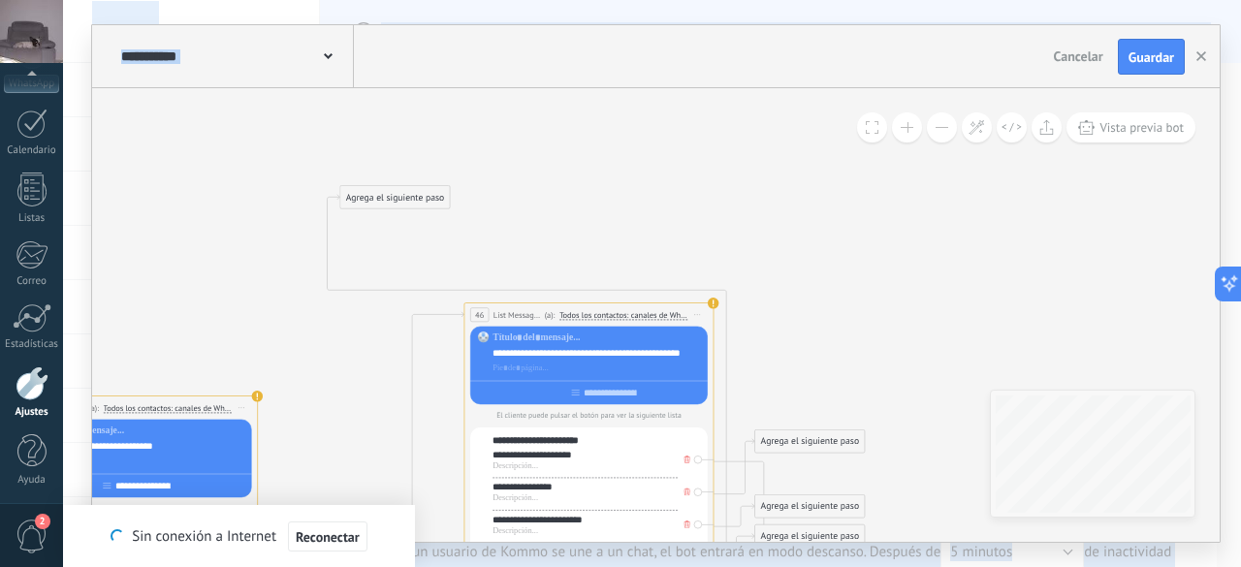
drag, startPoint x: 405, startPoint y: 346, endPoint x: 418, endPoint y: 183, distance: 163.4
click at [418, 187] on div "Agrega el siguiente paso" at bounding box center [395, 197] width 110 height 20
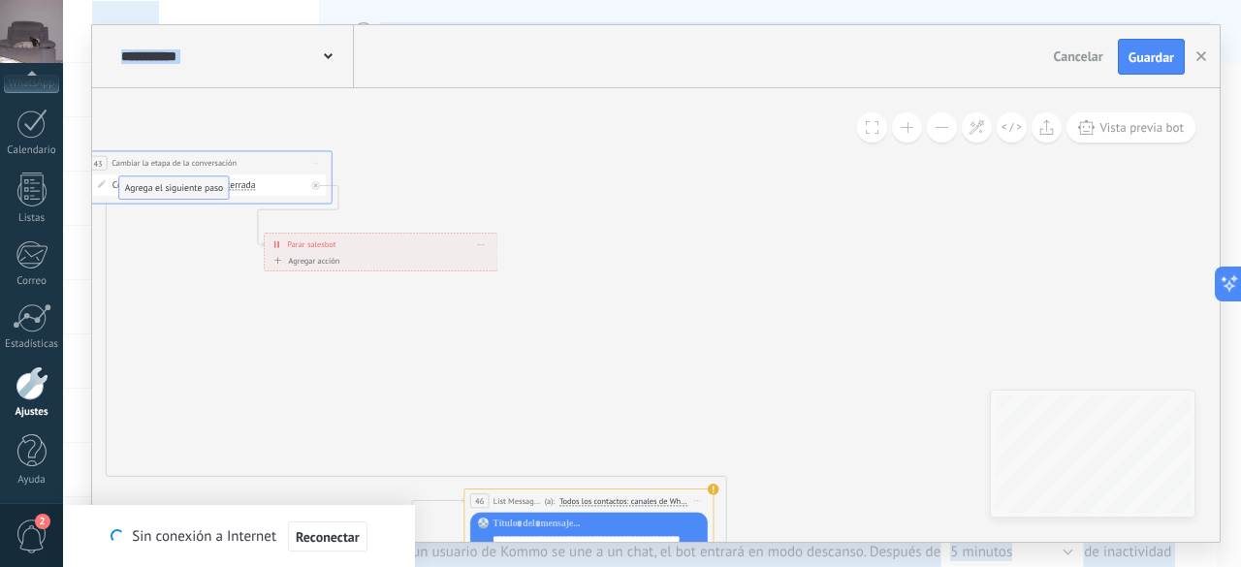
drag, startPoint x: 381, startPoint y: 375, endPoint x: 159, endPoint y: 191, distance: 288.5
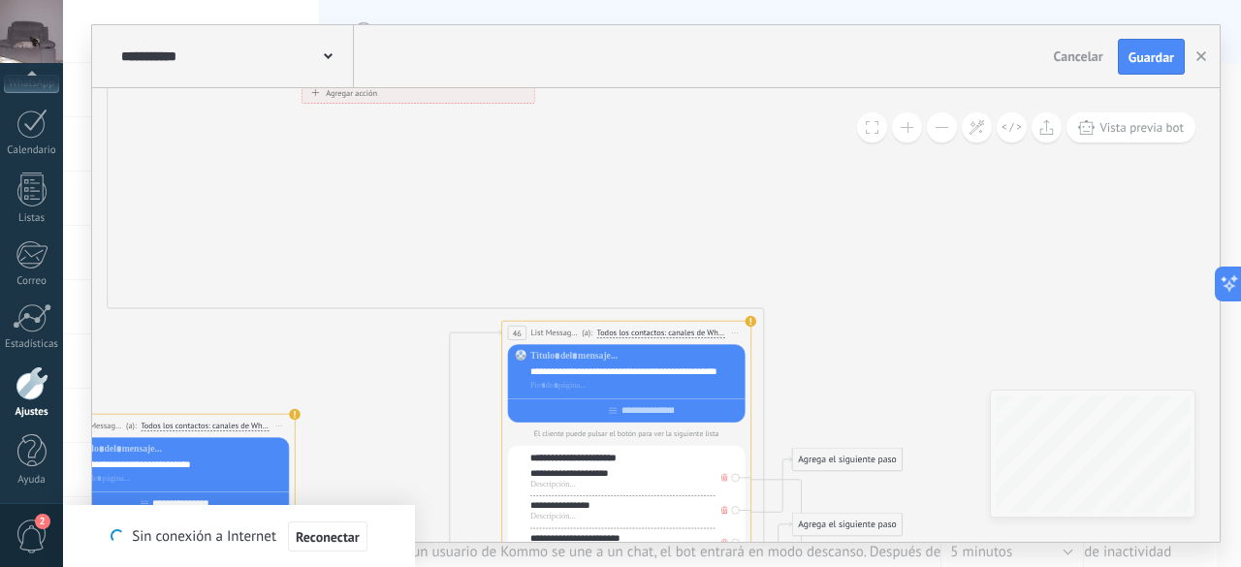
drag, startPoint x: 262, startPoint y: 303, endPoint x: 285, endPoint y: 171, distance: 134.8
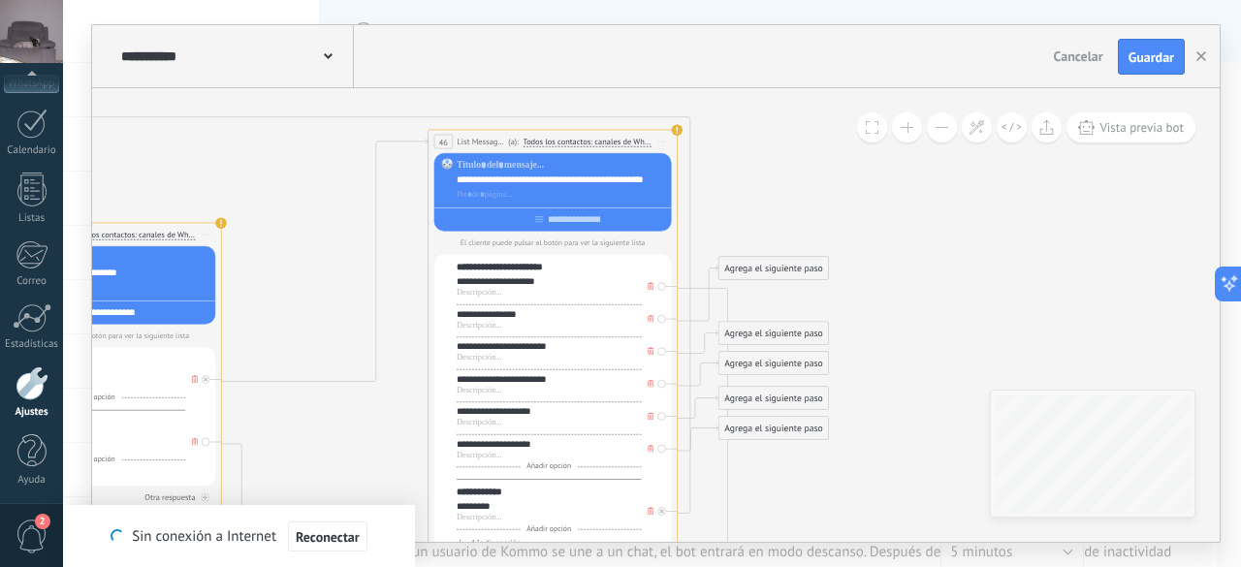
drag, startPoint x: 804, startPoint y: 316, endPoint x: 745, endPoint y: 136, distance: 189.8
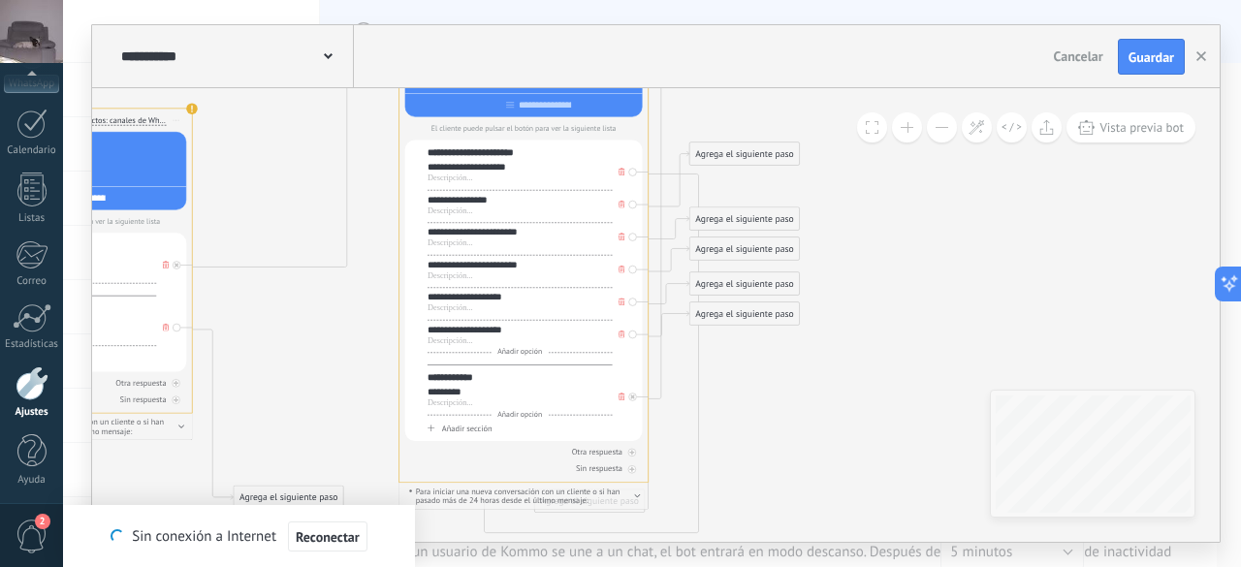
drag, startPoint x: 862, startPoint y: 480, endPoint x: 833, endPoint y: 365, distance: 118.0
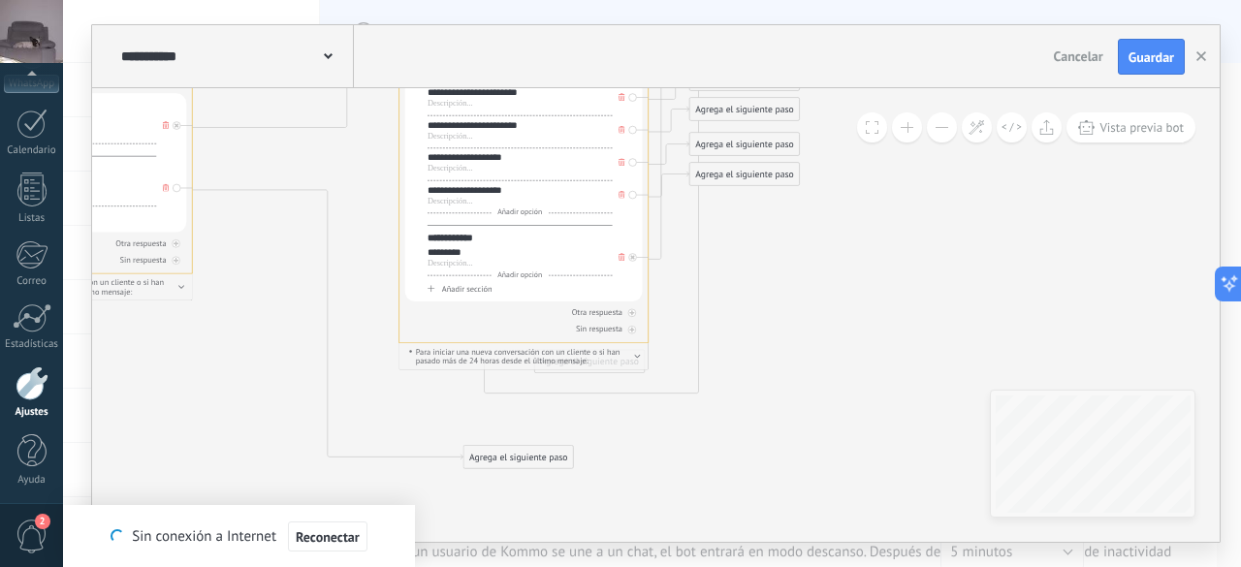
drag, startPoint x: 324, startPoint y: 362, endPoint x: 547, endPoint y: 456, distance: 242.0
click at [551, 459] on div "Agrega el siguiente paso" at bounding box center [518, 457] width 110 height 20
drag, startPoint x: 533, startPoint y: 452, endPoint x: 488, endPoint y: 447, distance: 45.8
click at [488, 447] on div "Agrega el siguiente paso" at bounding box center [470, 450] width 110 height 20
click at [483, 449] on div "Agrega el siguiente paso" at bounding box center [470, 450] width 110 height 20
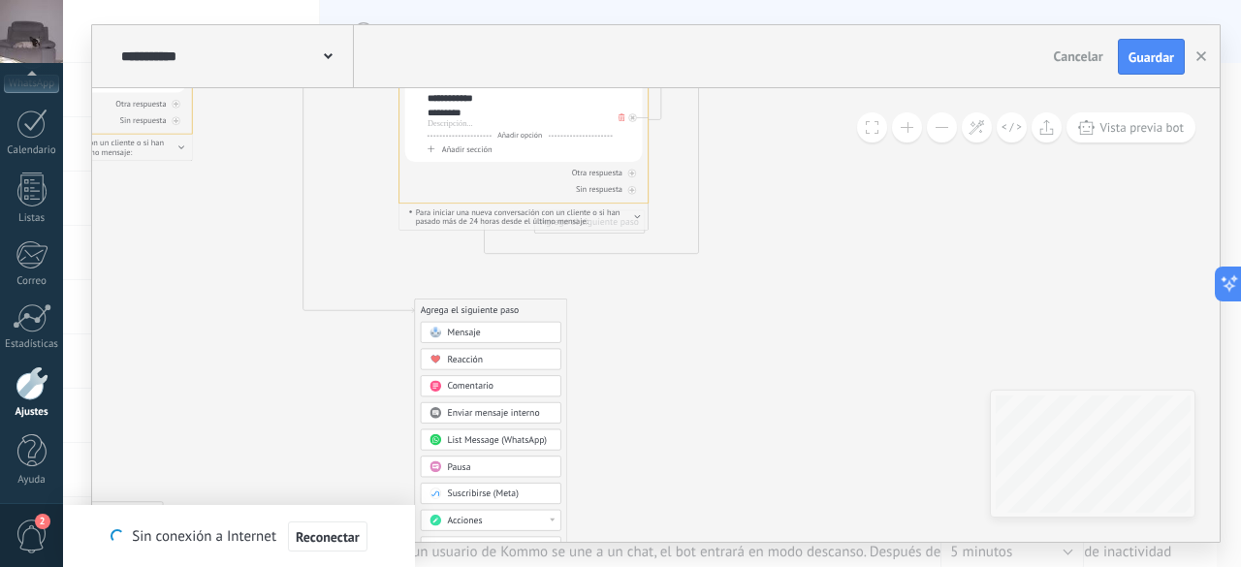
click at [538, 437] on span "List Message (WhatsApp)" at bounding box center [497, 440] width 100 height 12
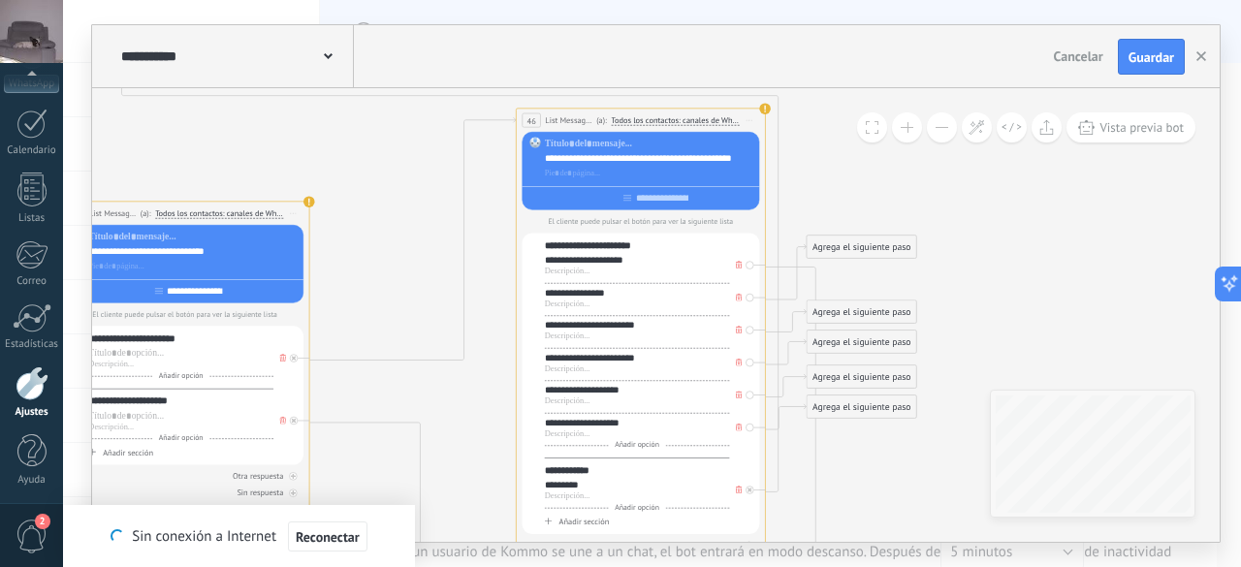
click at [639, 163] on div "**********" at bounding box center [650, 159] width 211 height 13
copy div "**********"
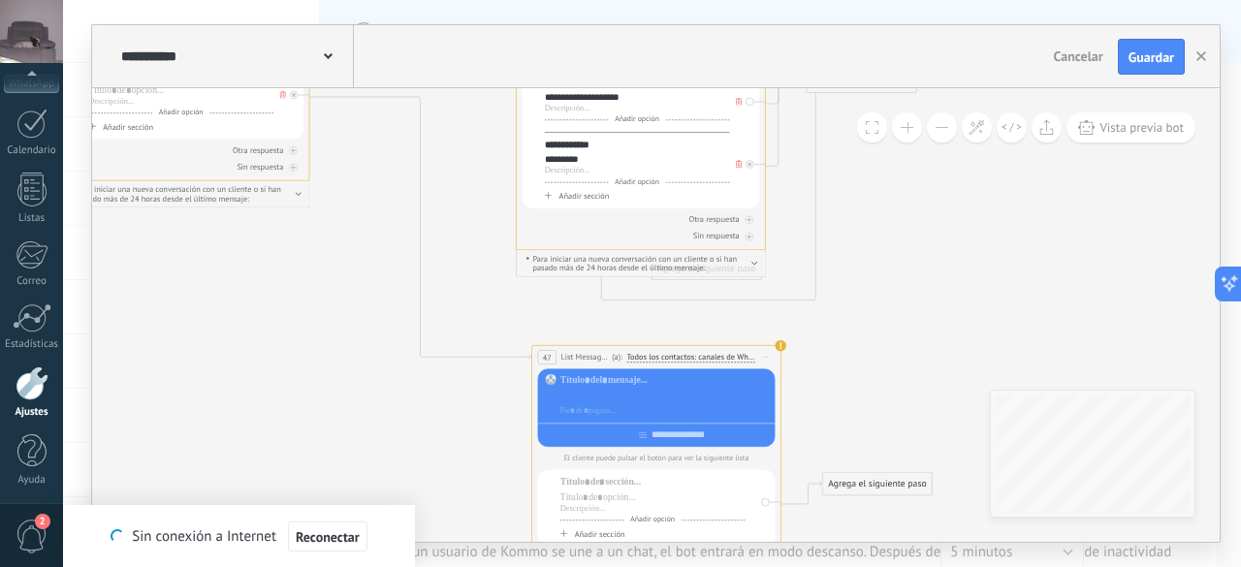
click at [646, 400] on div at bounding box center [665, 396] width 210 height 13
paste div
drag, startPoint x: 691, startPoint y: 391, endPoint x: 661, endPoint y: 400, distance: 31.6
click at [661, 400] on div "**********" at bounding box center [665, 396] width 211 height 13
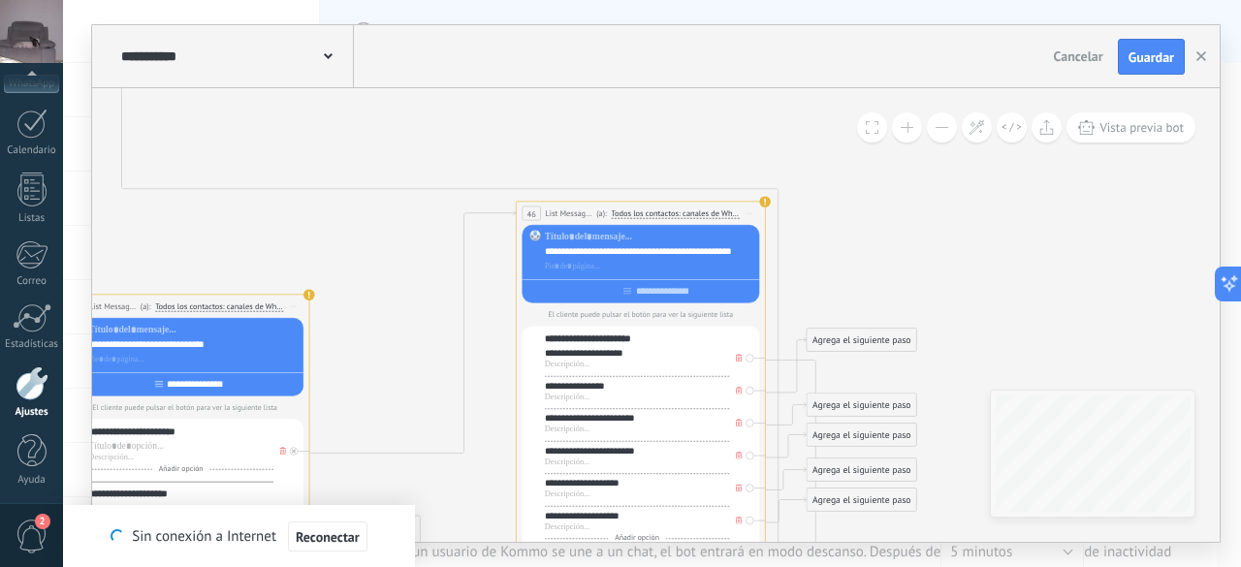
drag, startPoint x: 138, startPoint y: 387, endPoint x: 236, endPoint y: 387, distance: 97.9
click at [227, 387] on input "**********" at bounding box center [195, 384] width 64 height 10
click at [629, 292] on div at bounding box center [641, 288] width 238 height 19
paste input "**********"
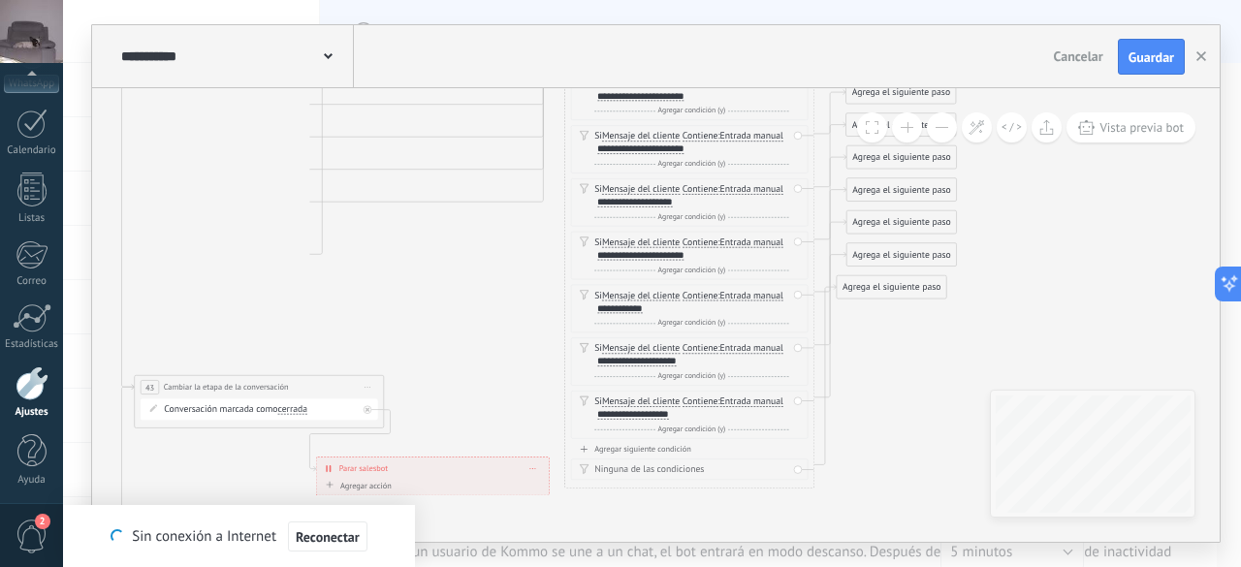
type input "**********"
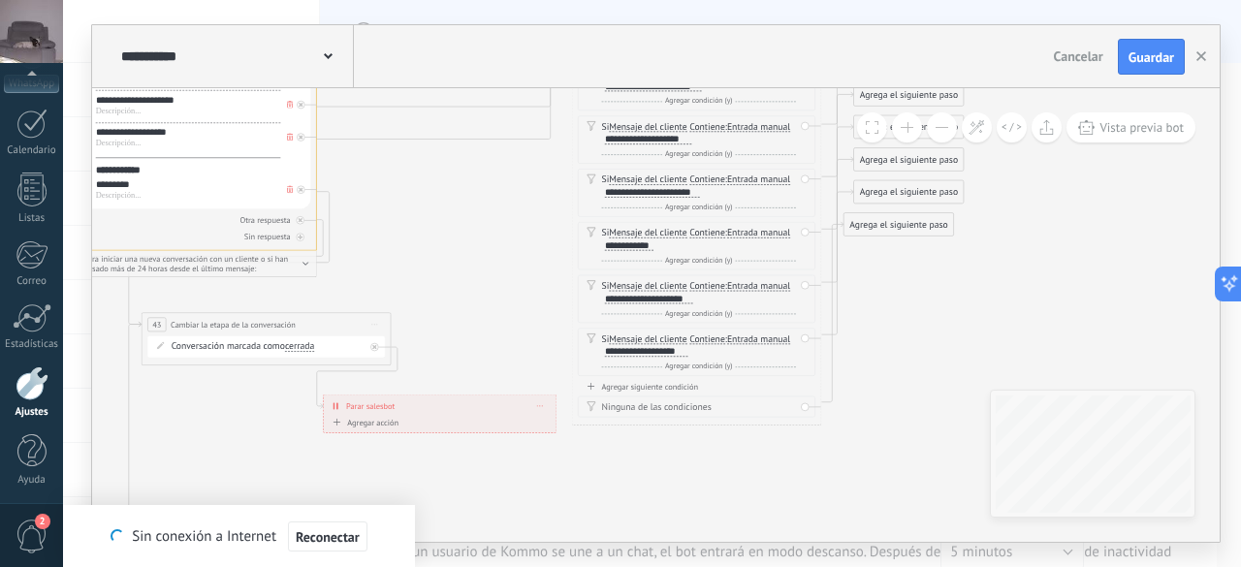
drag, startPoint x: 403, startPoint y: 449, endPoint x: 369, endPoint y: 119, distance: 331.4
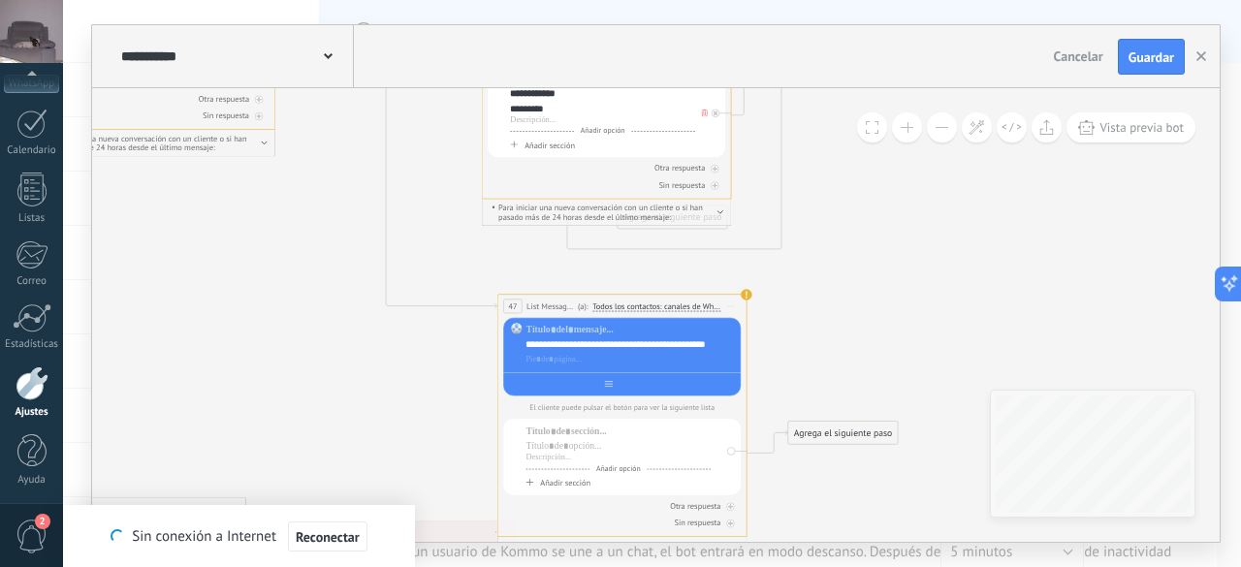
click at [597, 385] on div at bounding box center [622, 381] width 238 height 19
paste input "**********"
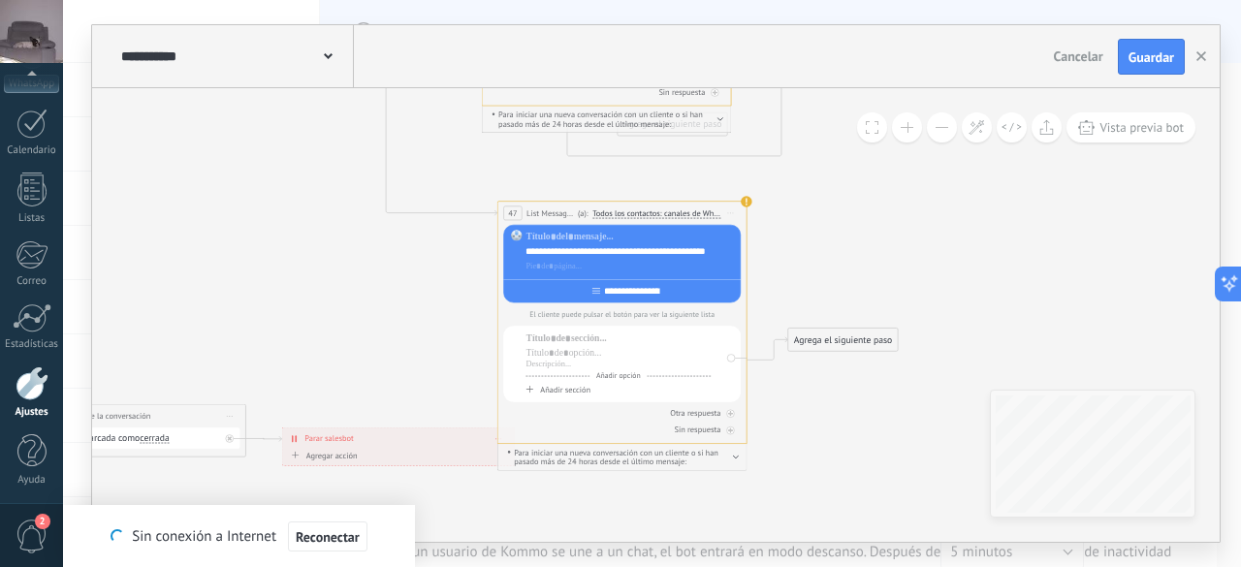
type input "**********"
click at [599, 340] on div at bounding box center [617, 339] width 185 height 13
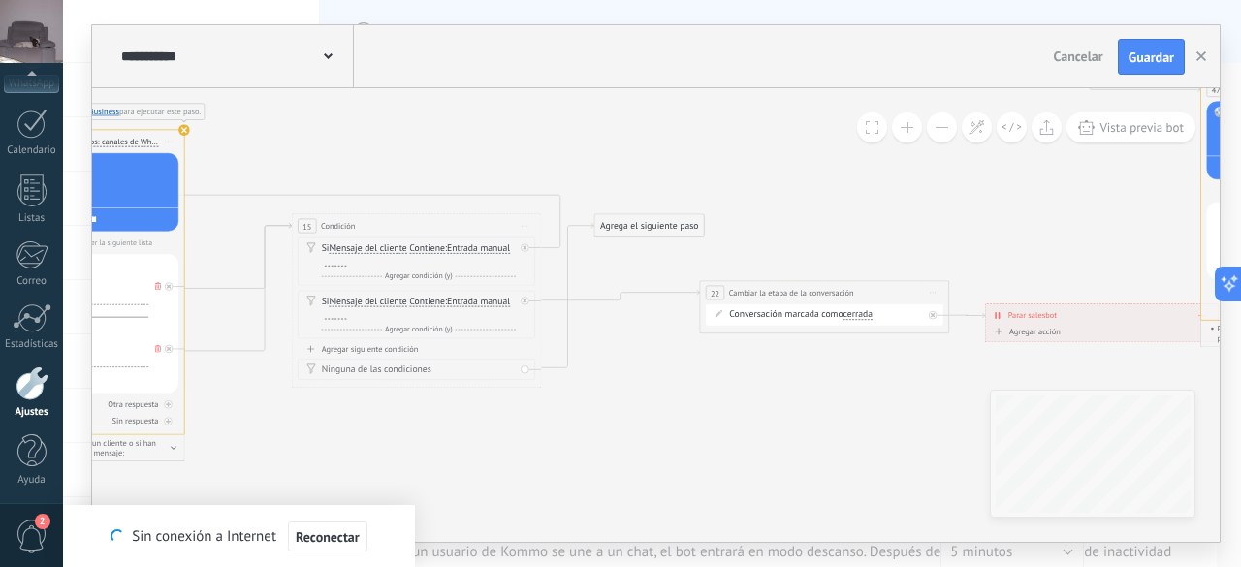
drag, startPoint x: 276, startPoint y: 268, endPoint x: 979, endPoint y: 191, distance: 707.0
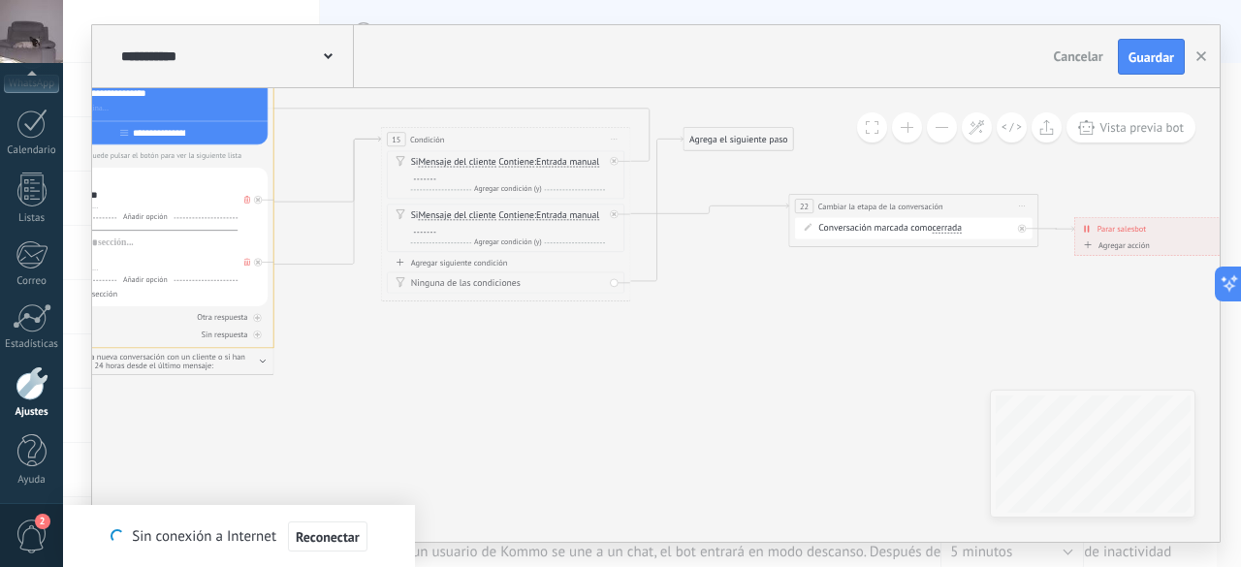
drag, startPoint x: 567, startPoint y: 422, endPoint x: 656, endPoint y: 334, distance: 124.8
drag, startPoint x: 861, startPoint y: 203, endPoint x: 498, endPoint y: 358, distance: 394.4
click at [498, 358] on span "Cambiar la etapa de la conversación" at bounding box center [517, 362] width 125 height 12
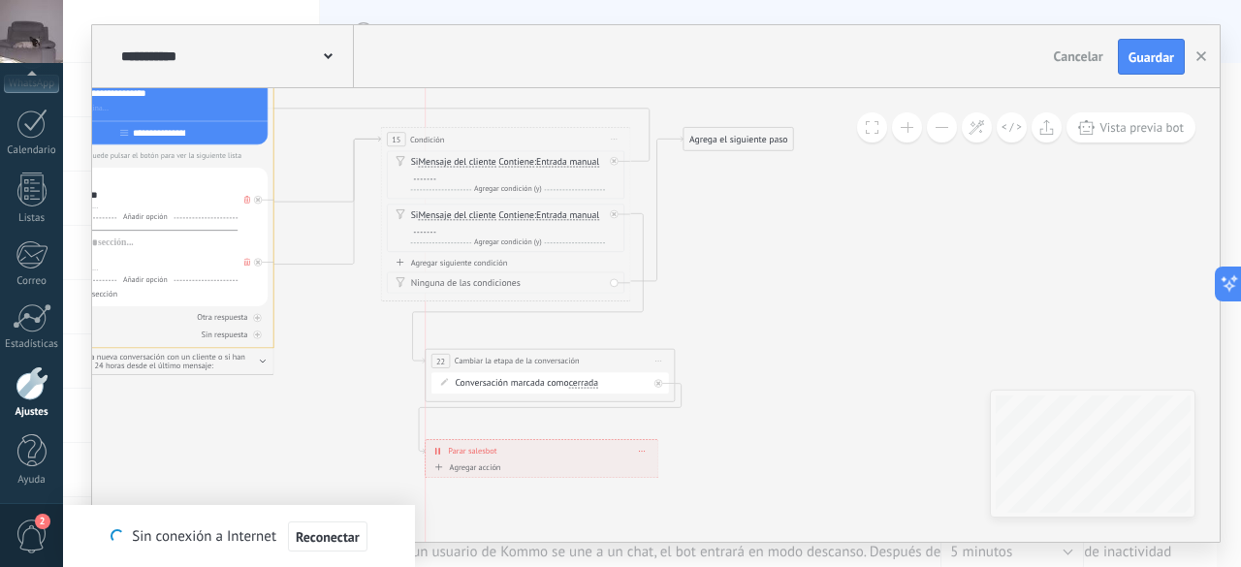
drag, startPoint x: 1159, startPoint y: 222, endPoint x: 509, endPoint y: 445, distance: 686.8
click at [509, 445] on div "**********" at bounding box center [542, 451] width 233 height 22
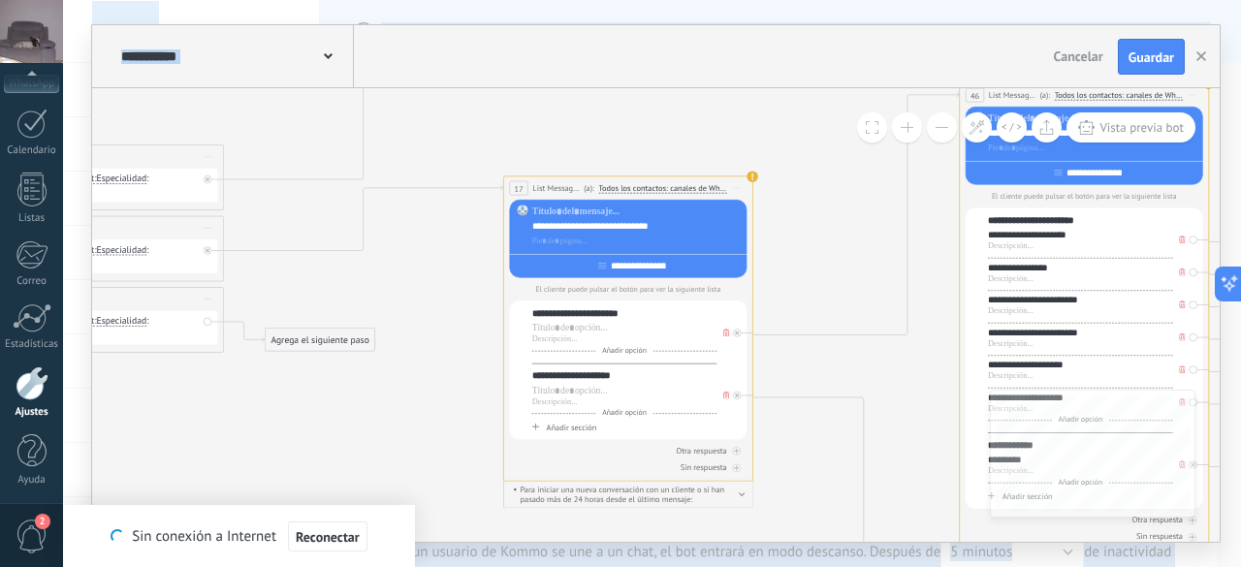
drag, startPoint x: 851, startPoint y: 422, endPoint x: 536, endPoint y: 612, distance: 367.9
click at [536, 566] on html ".abccls-1,.abccls-2{fill-rule:evenodd}.abccls-2{fill:#fff} .abfcls-1{fill:none}…" at bounding box center [620, 283] width 1241 height 567
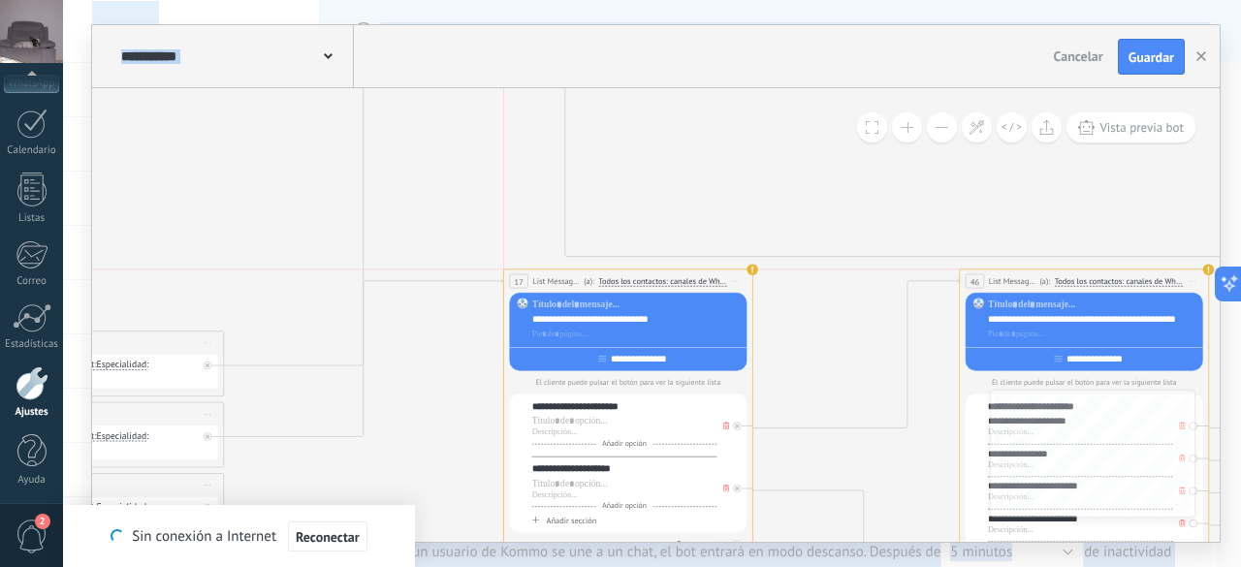
drag, startPoint x: 713, startPoint y: 369, endPoint x: 710, endPoint y: 274, distance: 95.1
click at [710, 274] on div "**********" at bounding box center [628, 281] width 248 height 23
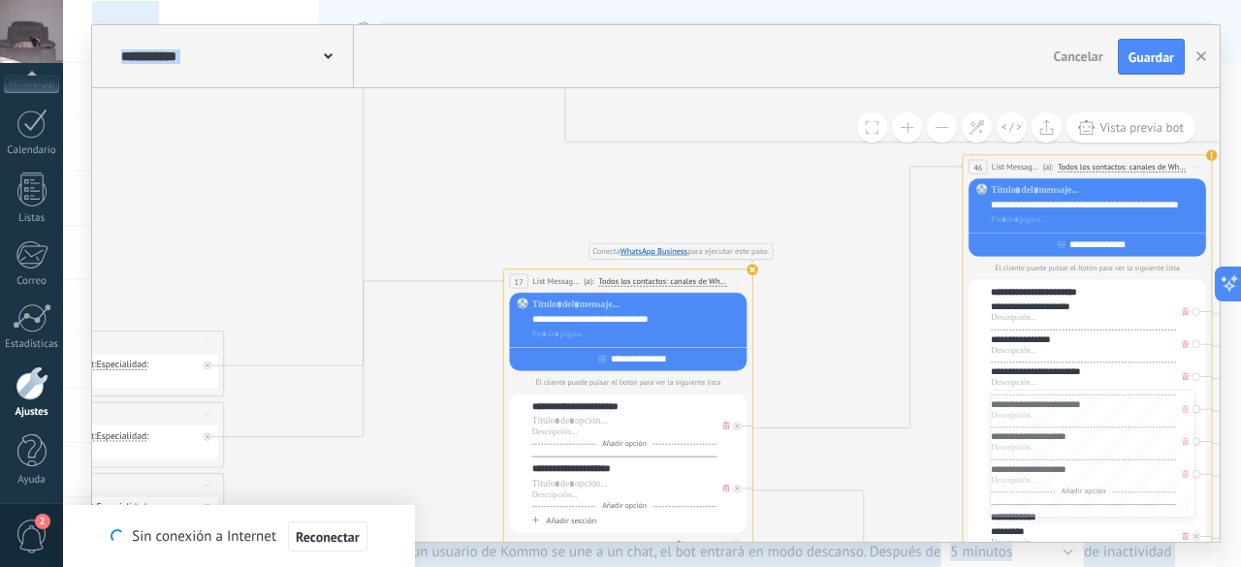
drag, startPoint x: 1047, startPoint y: 279, endPoint x: 1051, endPoint y: 166, distance: 113.5
click at [1051, 166] on span "(a):" at bounding box center [1048, 167] width 11 height 12
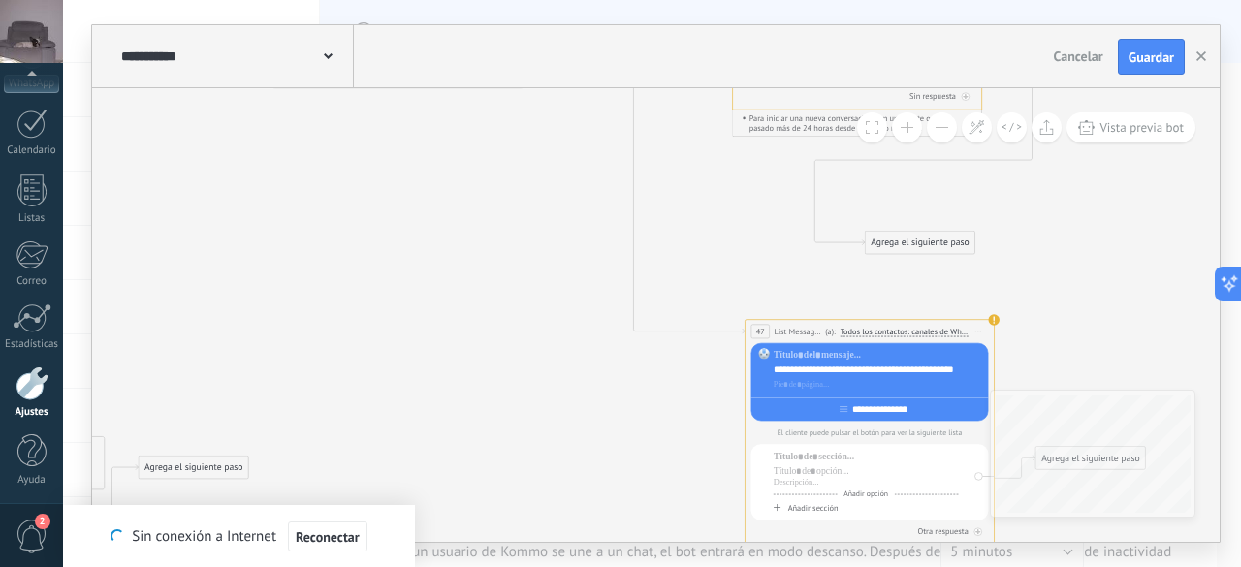
drag, startPoint x: 828, startPoint y: 401, endPoint x: 597, endPoint y: 400, distance: 230.7
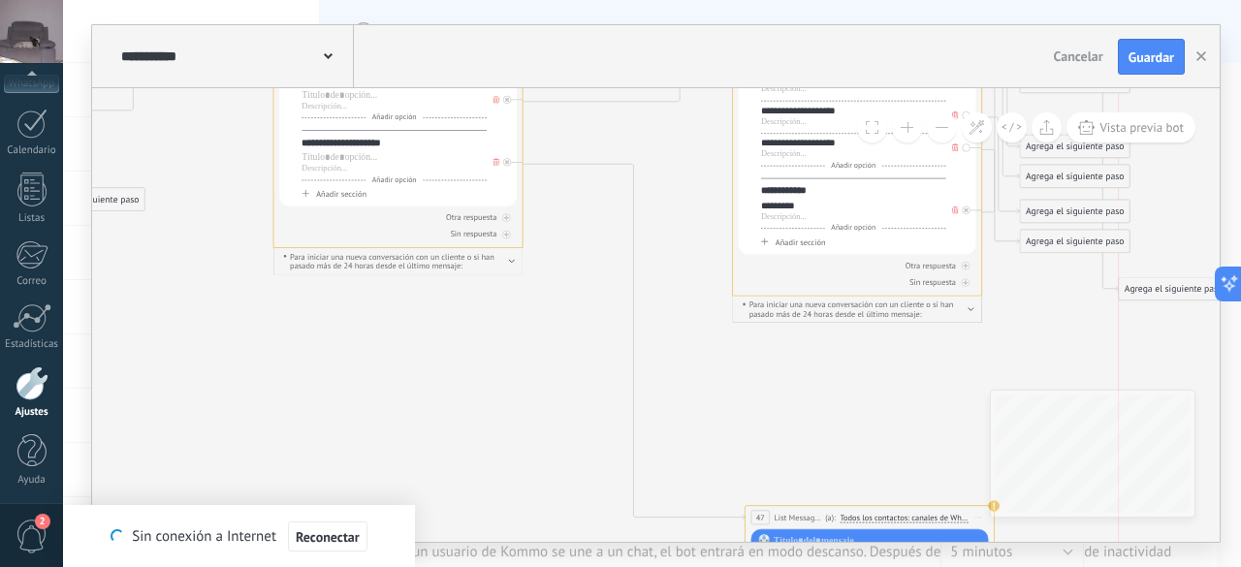
drag, startPoint x: 879, startPoint y: 437, endPoint x: 1078, endPoint y: 348, distance: 217.8
click at [1130, 299] on div "Agrega el siguiente paso" at bounding box center [1174, 289] width 110 height 20
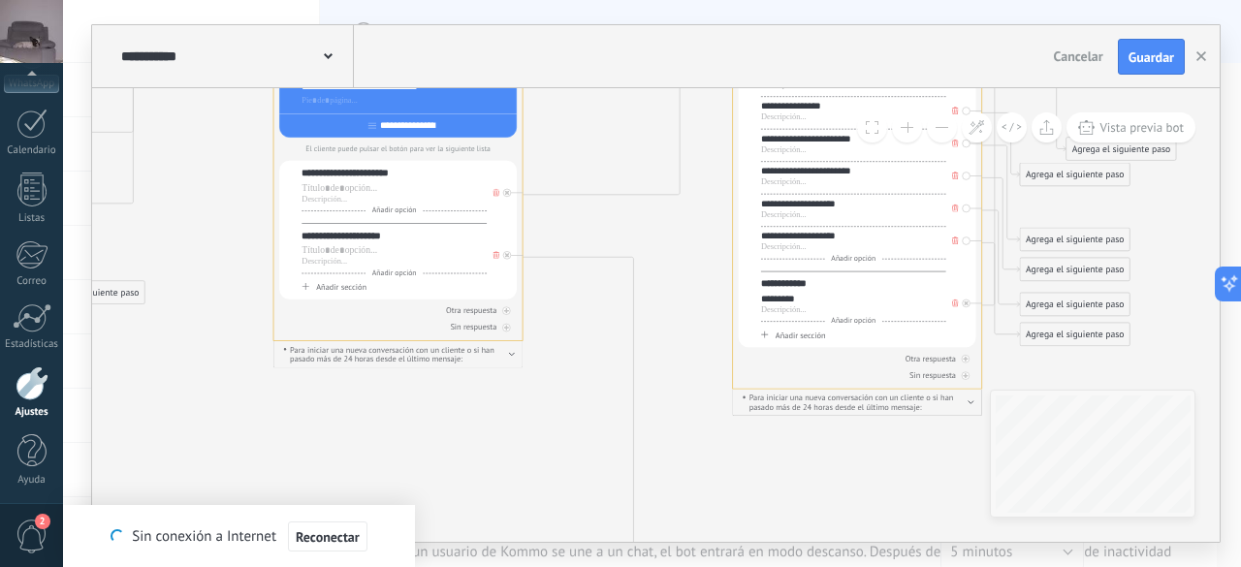
drag, startPoint x: 1161, startPoint y: 379, endPoint x: 1109, endPoint y: 145, distance: 239.4
click at [1109, 145] on div "Agrega el siguiente paso" at bounding box center [1121, 150] width 110 height 20
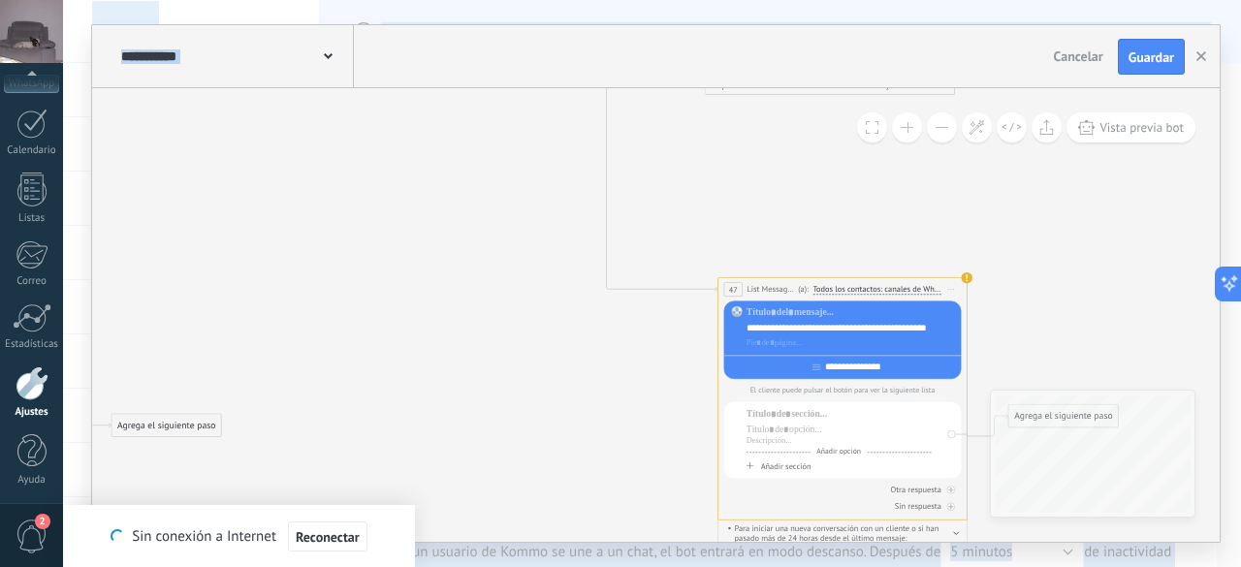
drag, startPoint x: 873, startPoint y: 358, endPoint x: 845, endPoint y: 598, distance: 242.1
click at [845, 566] on html ".abccls-1,.abccls-2{fill-rule:evenodd}.abccls-2{fill:#fff} .abfcls-1{fill:none}…" at bounding box center [620, 283] width 1241 height 567
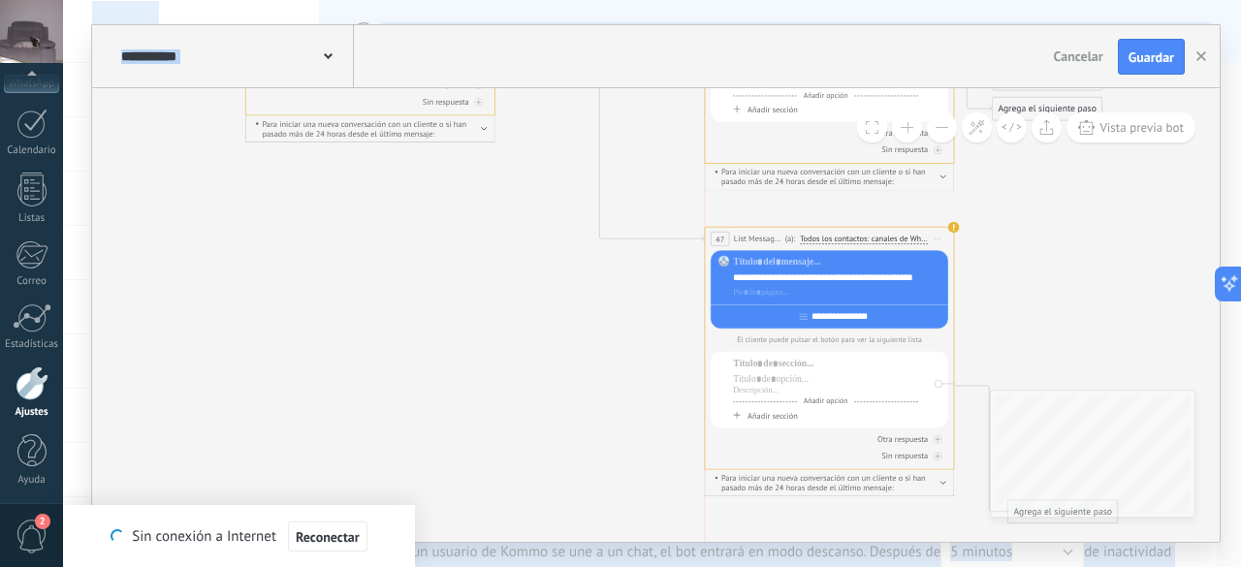
drag, startPoint x: 801, startPoint y: 380, endPoint x: 786, endPoint y: 234, distance: 147.1
click at [786, 234] on span "(a):" at bounding box center [790, 240] width 11 height 12
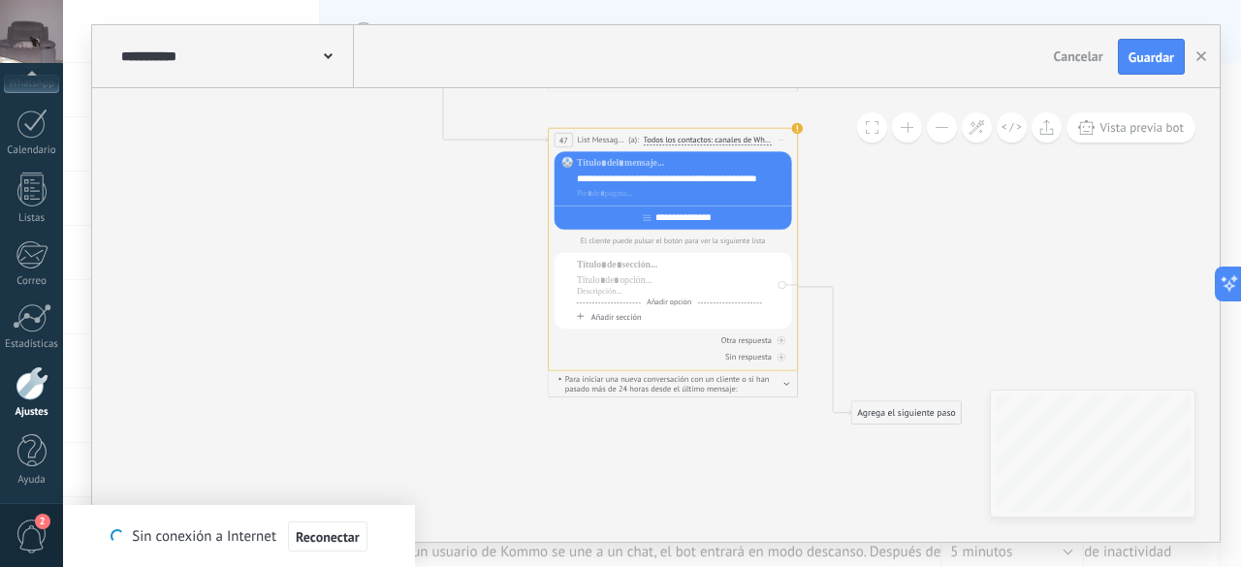
drag, startPoint x: 842, startPoint y: 438, endPoint x: 686, endPoint y: 432, distance: 156.2
click at [731, 276] on div at bounding box center [669, 280] width 185 height 13
drag, startPoint x: 873, startPoint y: 411, endPoint x: 923, endPoint y: 175, distance: 241.7
click at [923, 175] on div "Agrega el siguiente paso" at bounding box center [956, 177] width 110 height 20
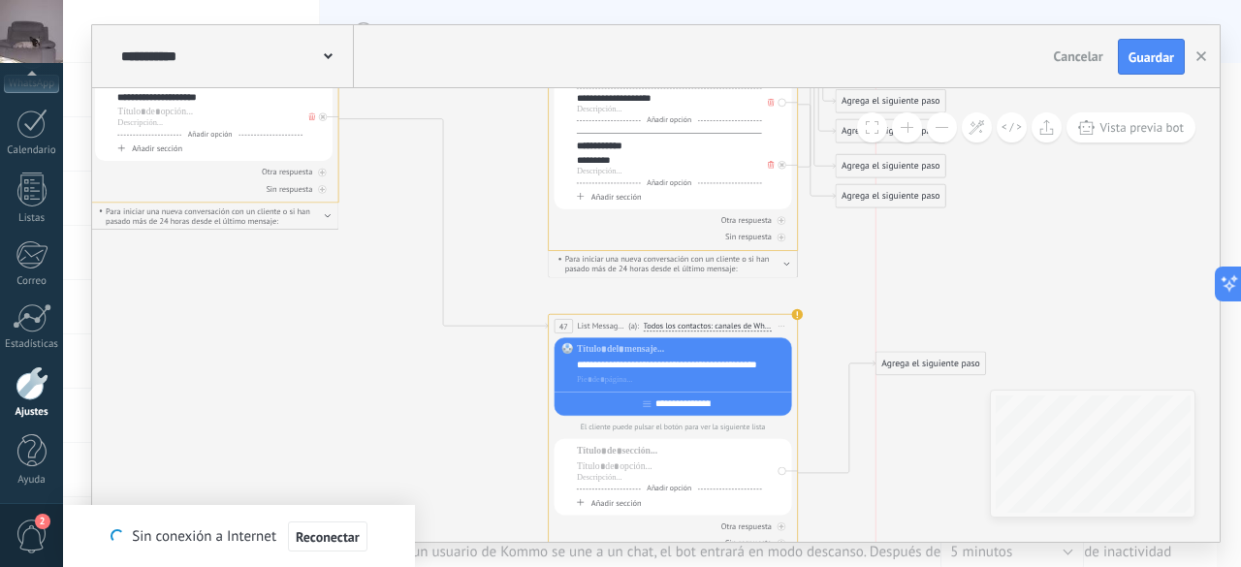
drag, startPoint x: 944, startPoint y: 362, endPoint x: 915, endPoint y: 364, distance: 29.1
click at [915, 364] on div "Agrega el siguiente paso" at bounding box center [931, 364] width 110 height 20
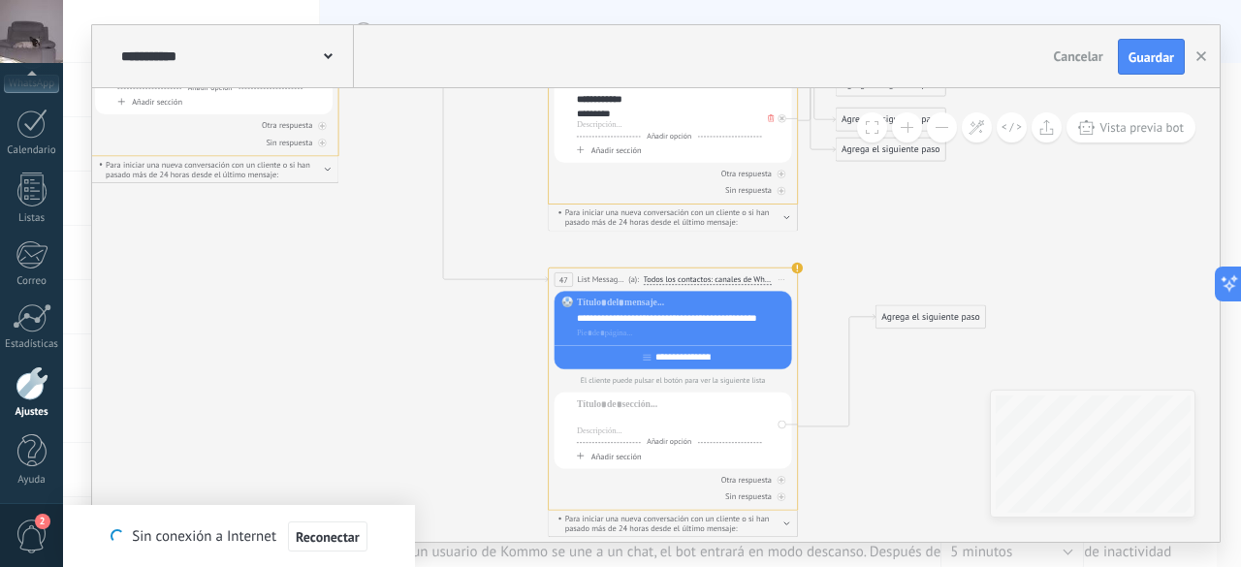
click at [632, 416] on div at bounding box center [669, 420] width 185 height 13
click at [632, 408] on div at bounding box center [669, 405] width 185 height 13
click at [624, 418] on div at bounding box center [669, 420] width 185 height 13
click at [679, 443] on span "Añadir opción" at bounding box center [669, 443] width 57 height 10
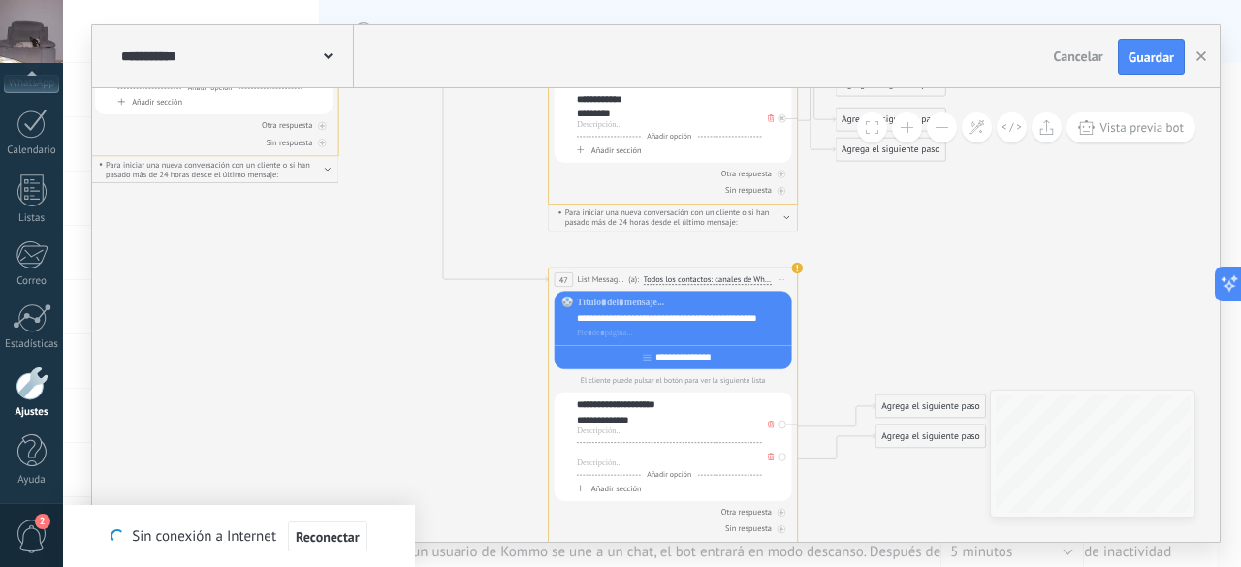
click at [643, 456] on div at bounding box center [669, 453] width 185 height 13
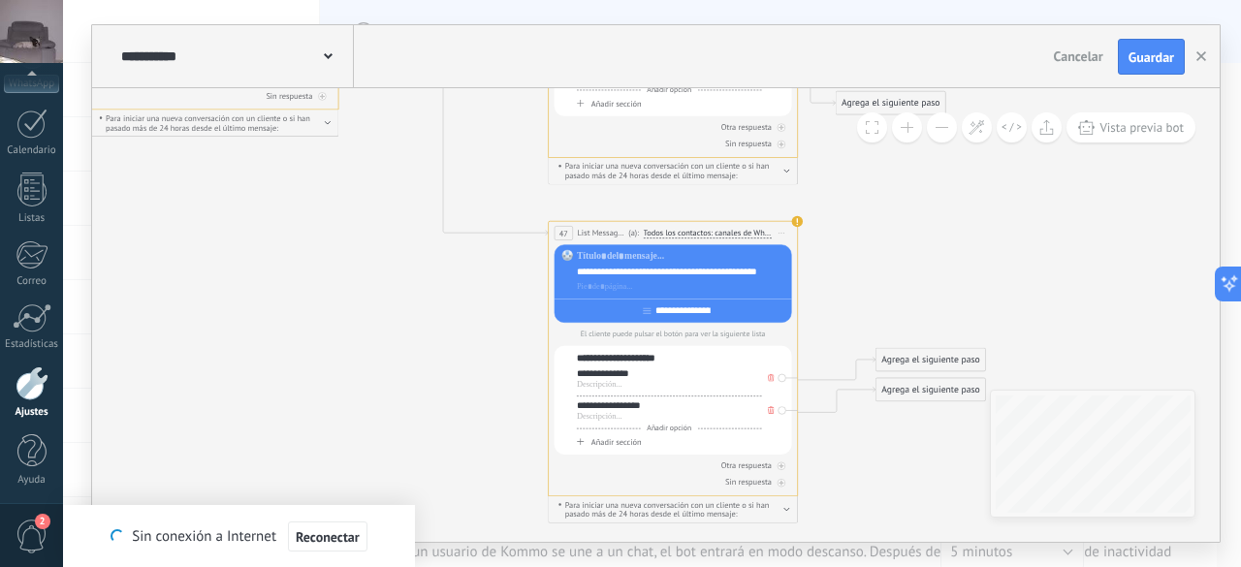
click at [672, 428] on span "Añadir opción" at bounding box center [669, 429] width 57 height 10
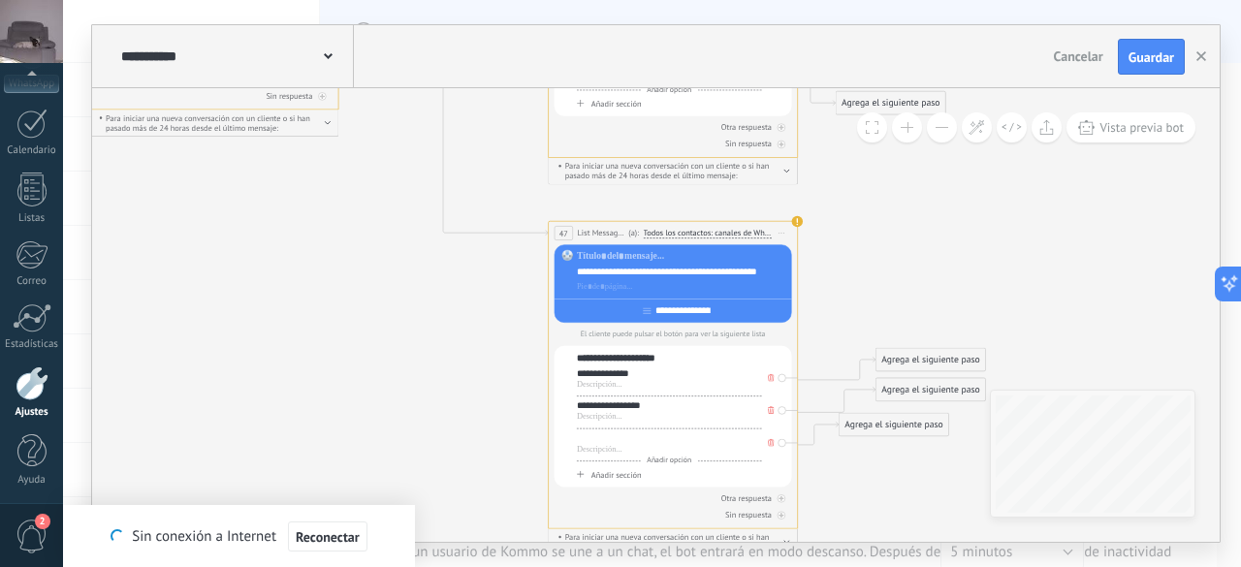
click at [655, 445] on div at bounding box center [669, 438] width 185 height 13
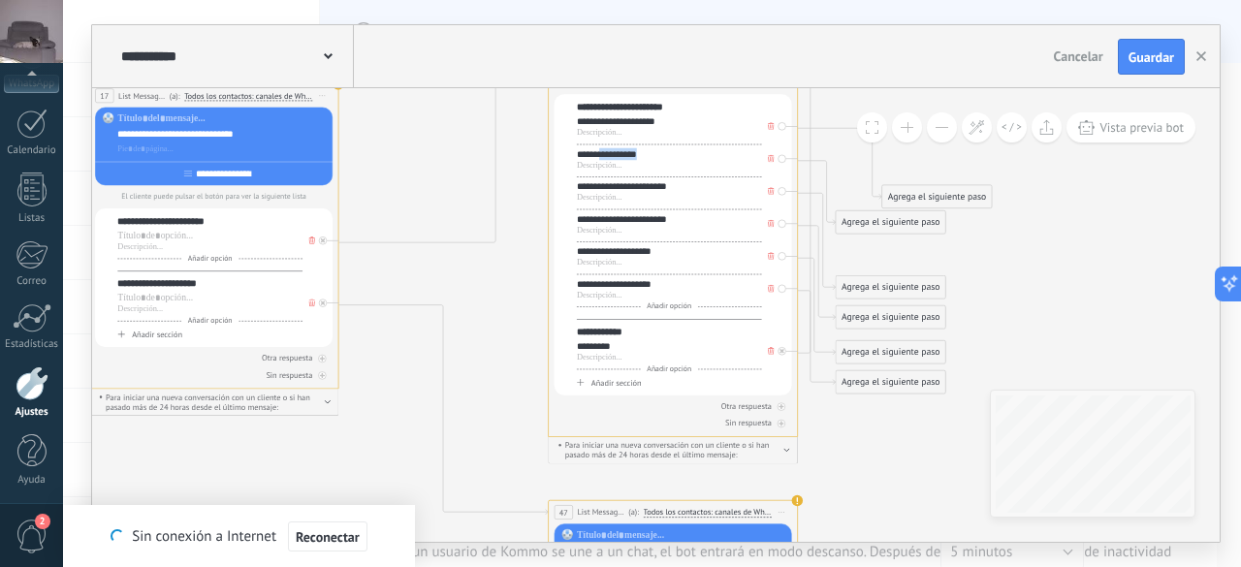
drag, startPoint x: 650, startPoint y: 155, endPoint x: 601, endPoint y: 164, distance: 49.3
click at [601, 164] on div "**********" at bounding box center [669, 159] width 185 height 22
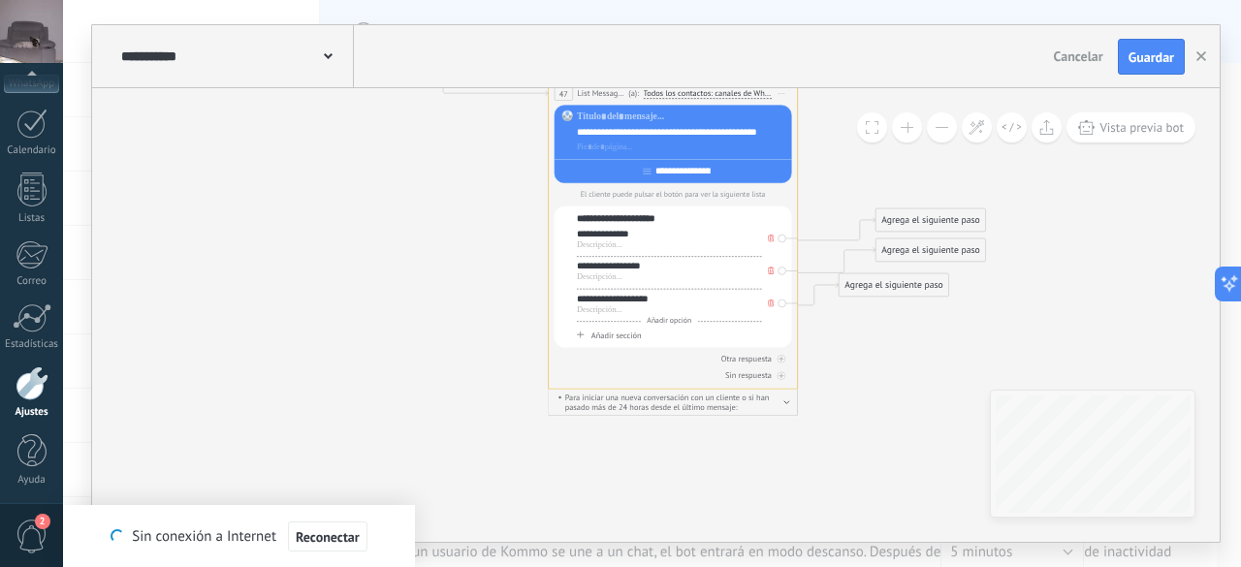
click at [675, 322] on span "Añadir opción" at bounding box center [669, 322] width 57 height 10
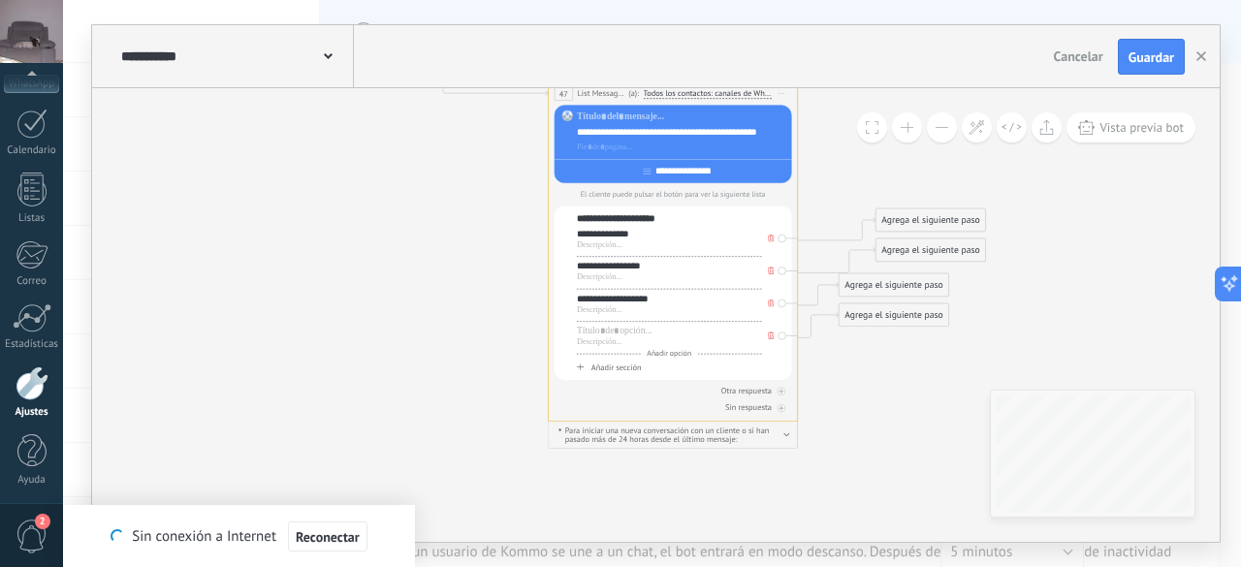
click at [635, 301] on div "**********" at bounding box center [669, 299] width 185 height 13
click at [649, 330] on div at bounding box center [669, 332] width 185 height 13
click at [668, 360] on div "**********" at bounding box center [669, 293] width 185 height 161
click at [657, 354] on span "Añadir opción" at bounding box center [669, 354] width 57 height 10
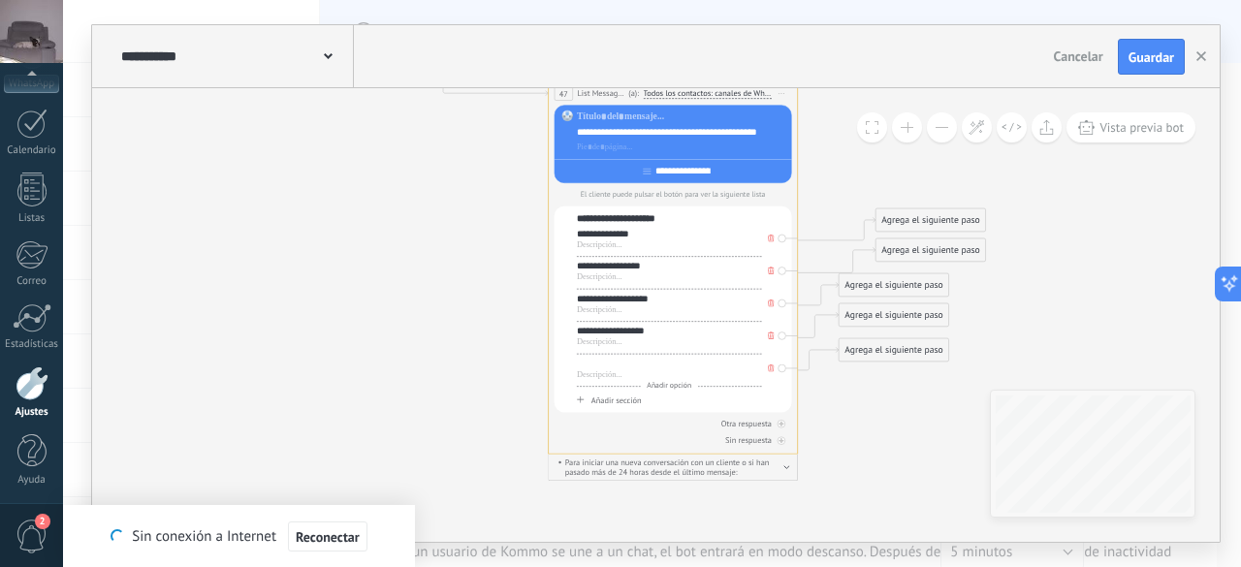
click at [626, 367] on div at bounding box center [669, 364] width 185 height 13
click at [668, 387] on span "Añadir opción" at bounding box center [669, 387] width 57 height 10
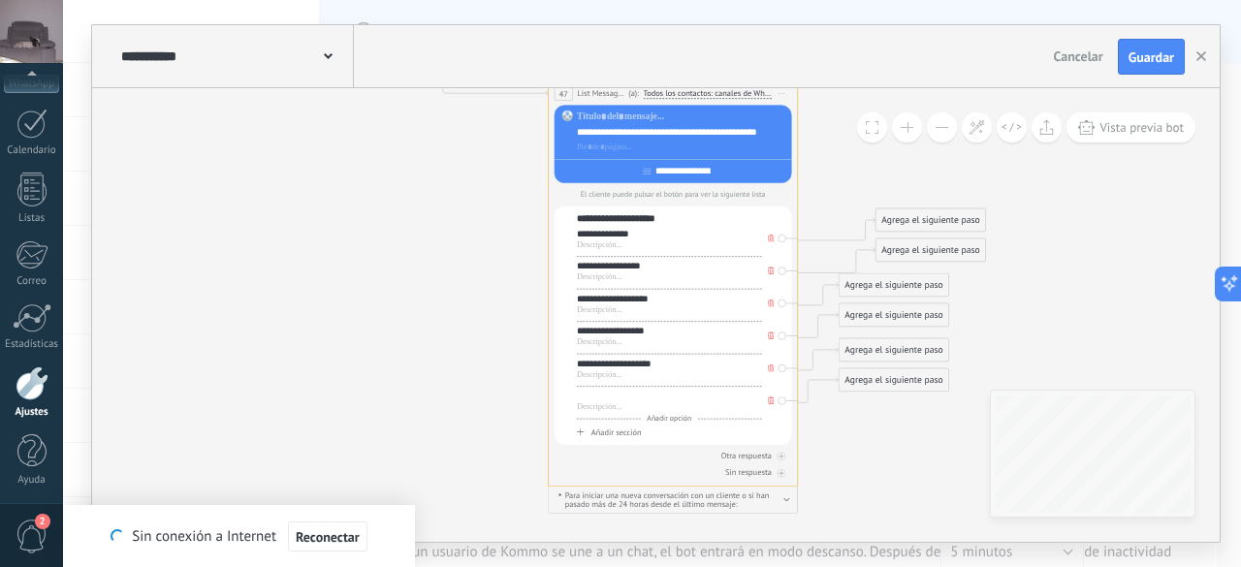
click at [627, 398] on div at bounding box center [669, 397] width 185 height 13
click at [667, 423] on span "Añadir opción" at bounding box center [669, 419] width 57 height 10
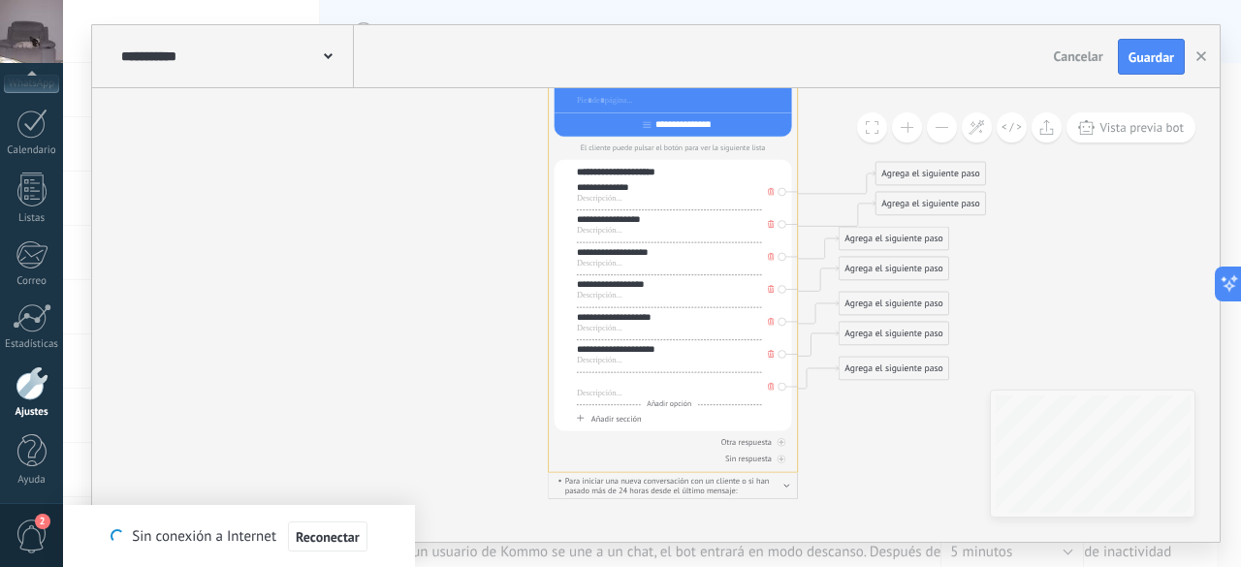
click at [660, 387] on div at bounding box center [669, 382] width 185 height 13
click at [663, 404] on span "Añadir opción" at bounding box center [669, 405] width 57 height 10
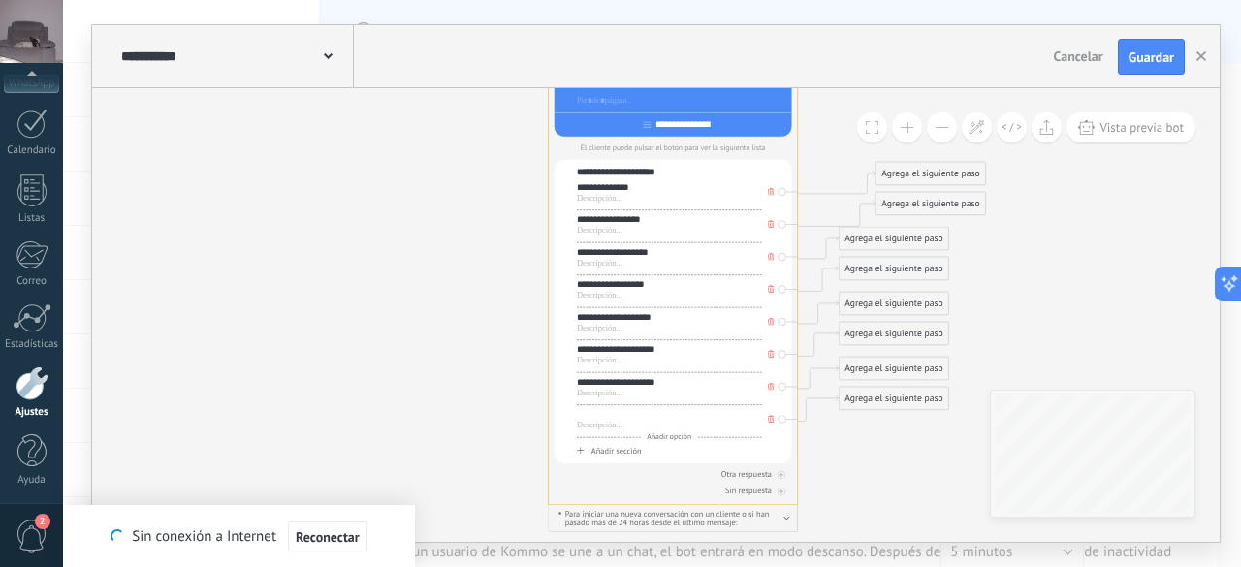
click at [619, 410] on div at bounding box center [669, 415] width 185 height 13
click at [665, 440] on span "Añadir opción" at bounding box center [669, 437] width 57 height 10
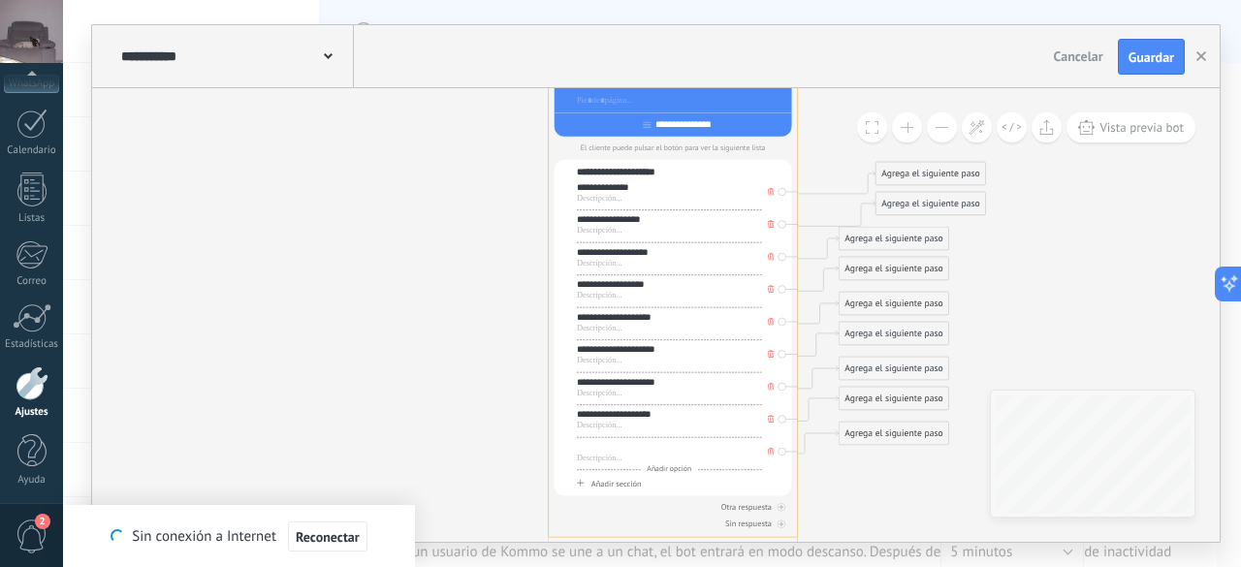
click at [638, 445] on div at bounding box center [669, 447] width 185 height 13
click at [655, 451] on div "**********" at bounding box center [669, 447] width 185 height 13
click at [1152, 51] on span "Guardar" at bounding box center [1151, 57] width 46 height 14
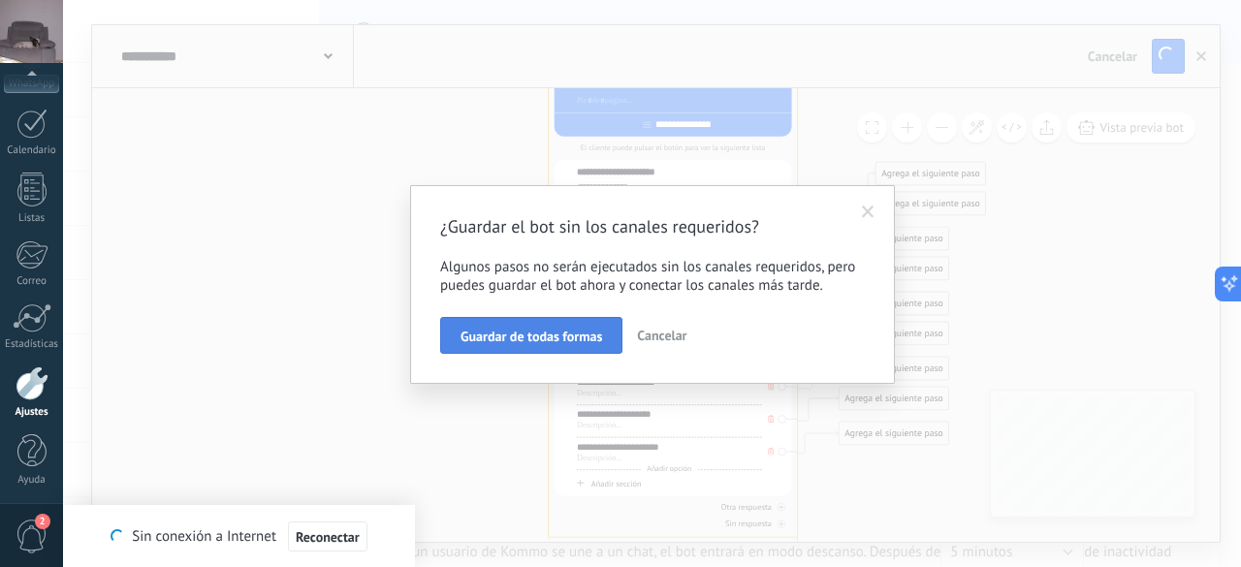
click at [583, 335] on span "Guardar de todas formas" at bounding box center [531, 337] width 142 height 14
